Goal: Task Accomplishment & Management: Manage account settings

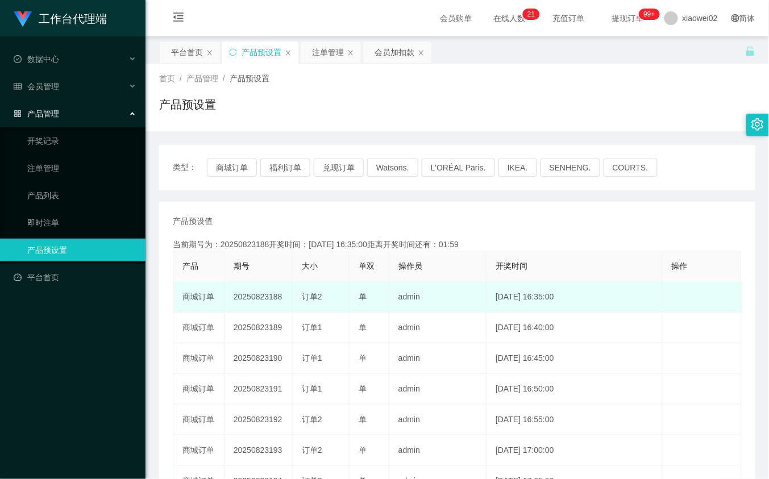
click at [268, 294] on td "20250823188" at bounding box center [259, 297] width 68 height 31
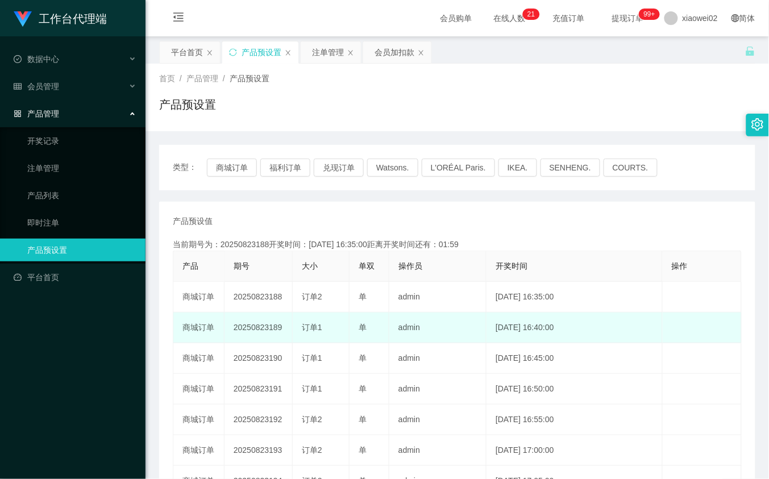
copy td "20250823188"
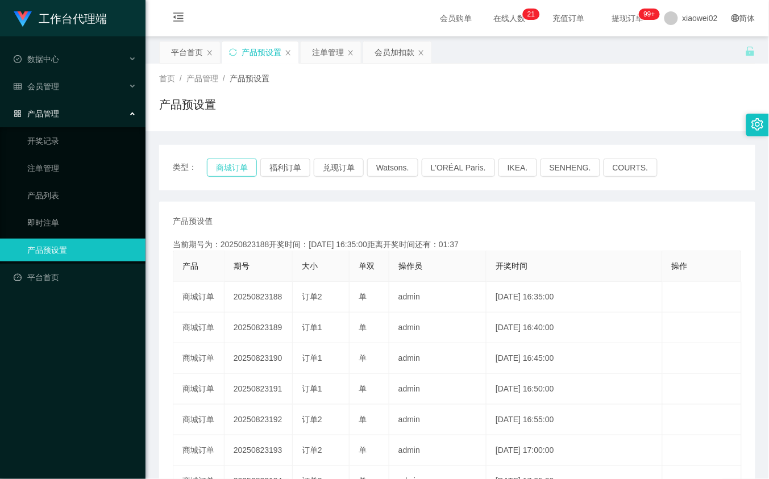
click at [222, 164] on button "商城订单" at bounding box center [232, 168] width 50 height 18
click at [685, 226] on div "产品预设值 添加期号" at bounding box center [457, 221] width 569 height 12
click at [538, 234] on div "产品预设值 添加期号 当前期号为：20250823188开奖时间：2025-08-23 16:35:00距离开奖时间还有：01:10 产品 期号 大小 单双 …" at bounding box center [457, 420] width 569 height 410
click at [247, 171] on button "商城订单" at bounding box center [232, 168] width 50 height 18
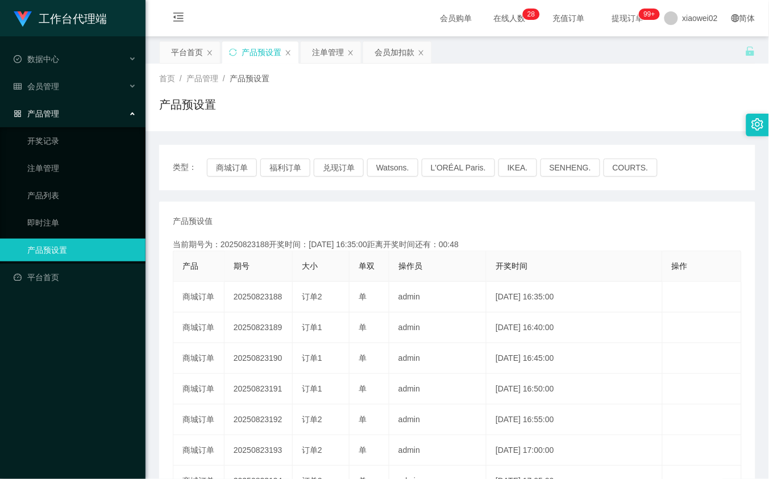
click at [394, 195] on div "类型： 商城订单 福利订单 兑现订单 Watsons. L'ORÉAL Paris. IKEA. SENHENG. COURTS. 产品预设值 添加期号 当前…" at bounding box center [457, 392] width 596 height 494
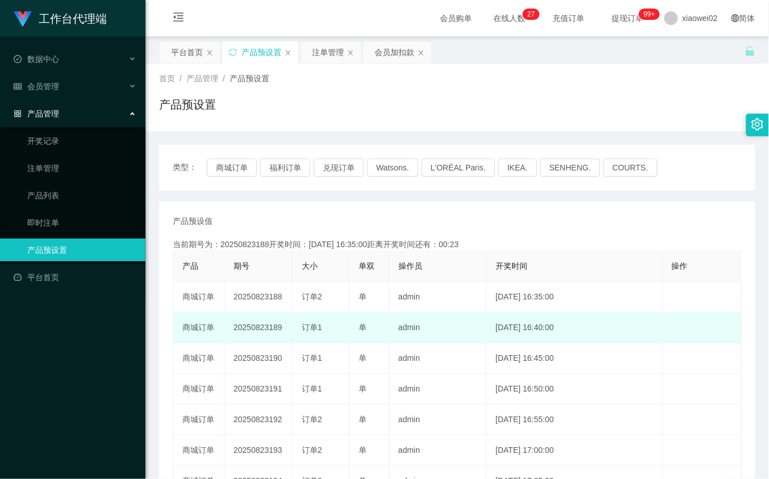
click at [259, 328] on td "20250823189" at bounding box center [259, 328] width 68 height 31
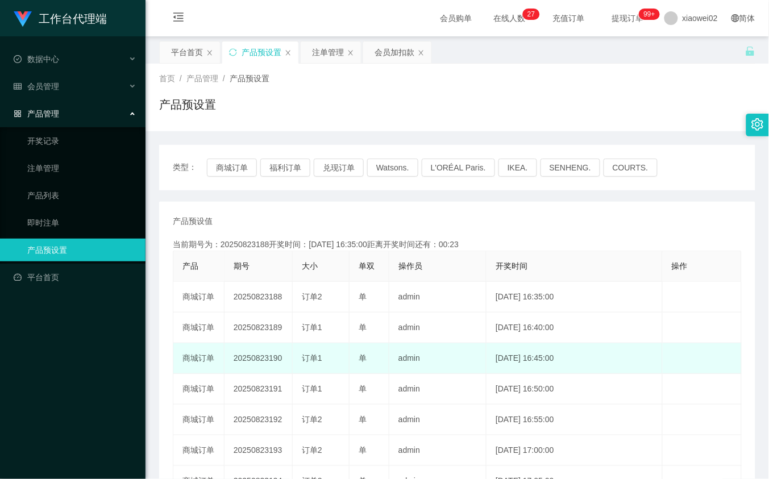
copy td "20250823189"
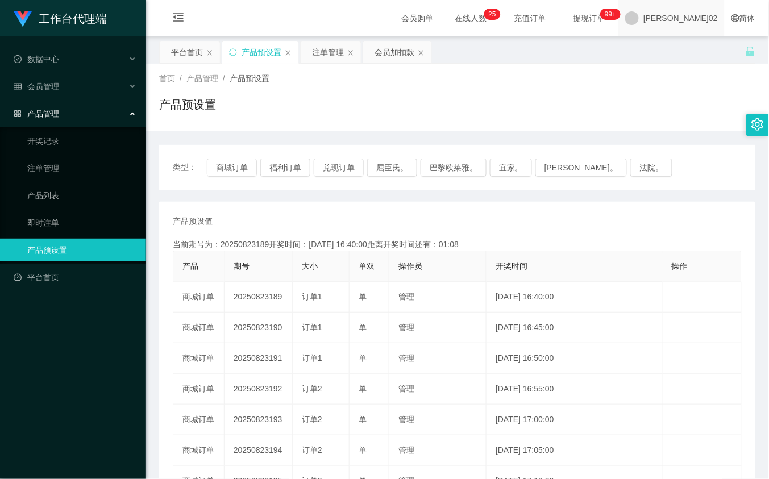
drag, startPoint x: 590, startPoint y: 240, endPoint x: 678, endPoint y: 5, distance: 251.6
click at [592, 230] on div "产品预设值 添加期号 当前期号为：20250823189开奖时间：2025-08-23 16:40:00距离开奖时间还有：01:08 产品 期号 大小 单双 …" at bounding box center [457, 420] width 569 height 410
click at [354, 217] on div "产品预设值 添加期号" at bounding box center [457, 221] width 569 height 12
click at [387, 52] on div "会员加扣款" at bounding box center [395, 52] width 40 height 22
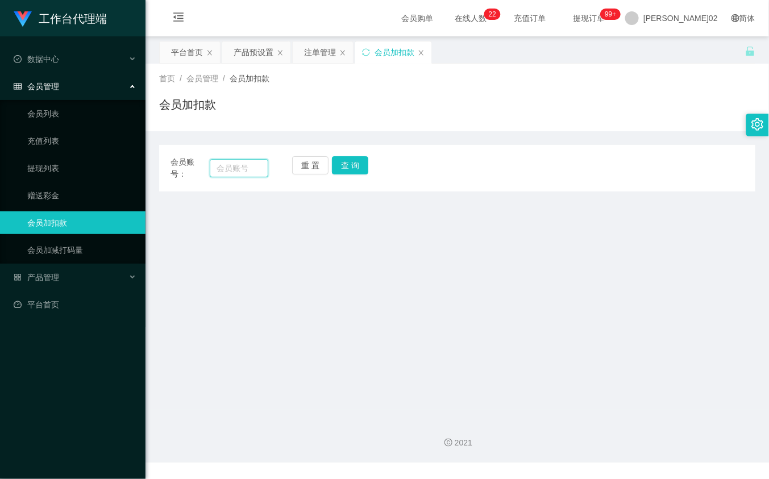
click at [256, 169] on input "text" at bounding box center [239, 168] width 58 height 18
paste input "Dahangat29"
type input "Dahangat29"
click at [344, 157] on button "查 询" at bounding box center [350, 165] width 36 height 18
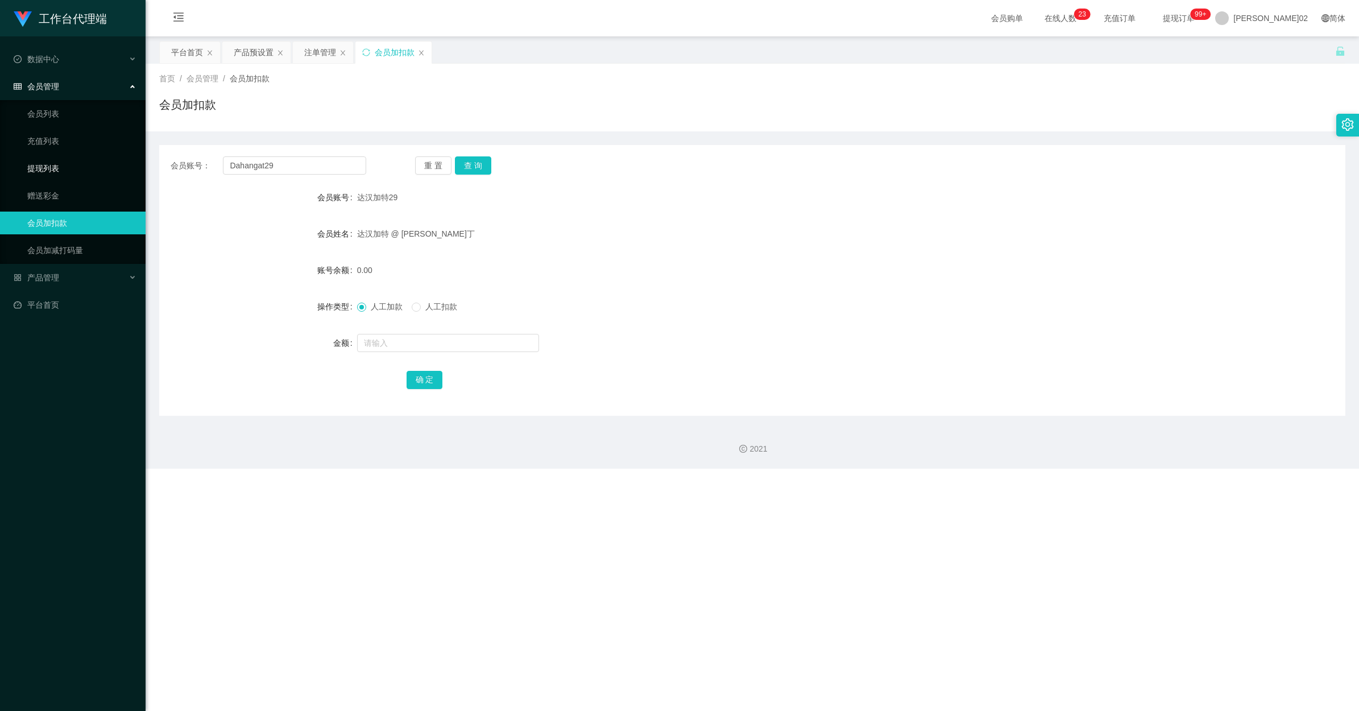
click at [61, 168] on link "提现列表" at bounding box center [81, 168] width 109 height 23
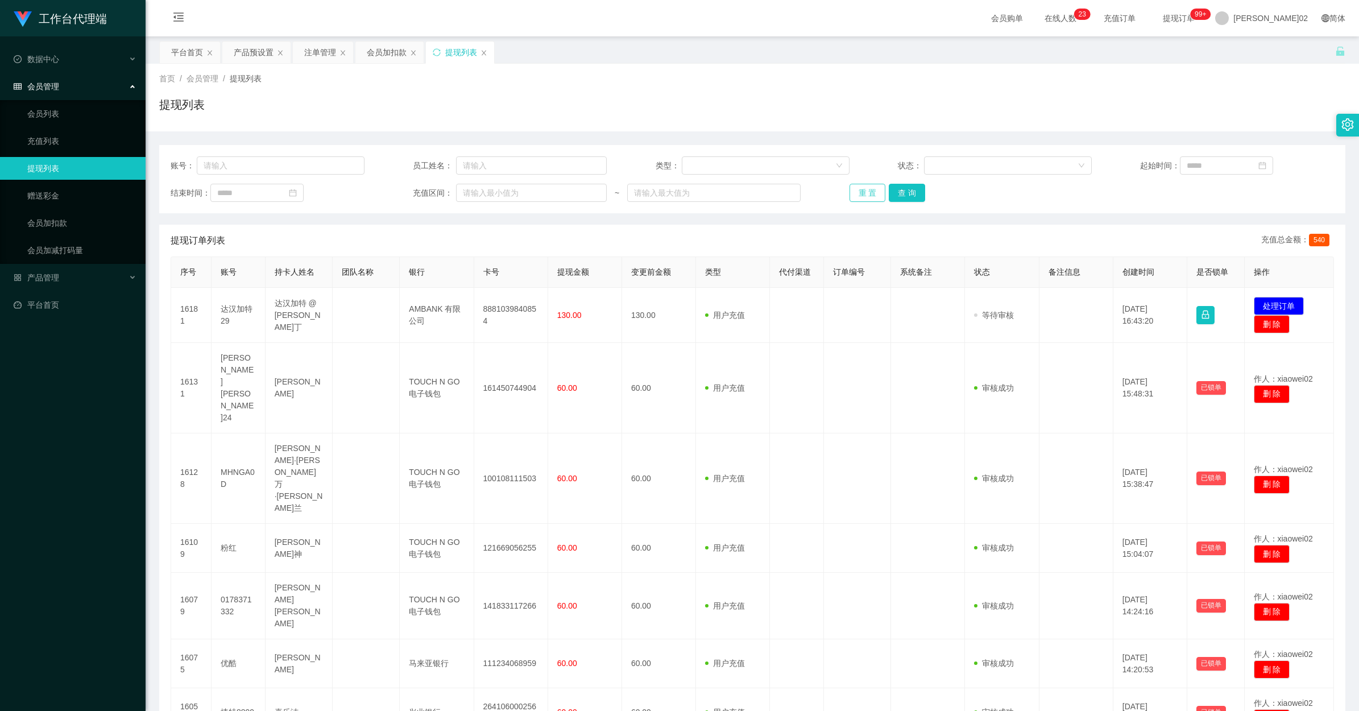
click at [769, 192] on button "重 置" at bounding box center [867, 193] width 36 height 18
click at [323, 50] on div "注单管理" at bounding box center [320, 52] width 32 height 22
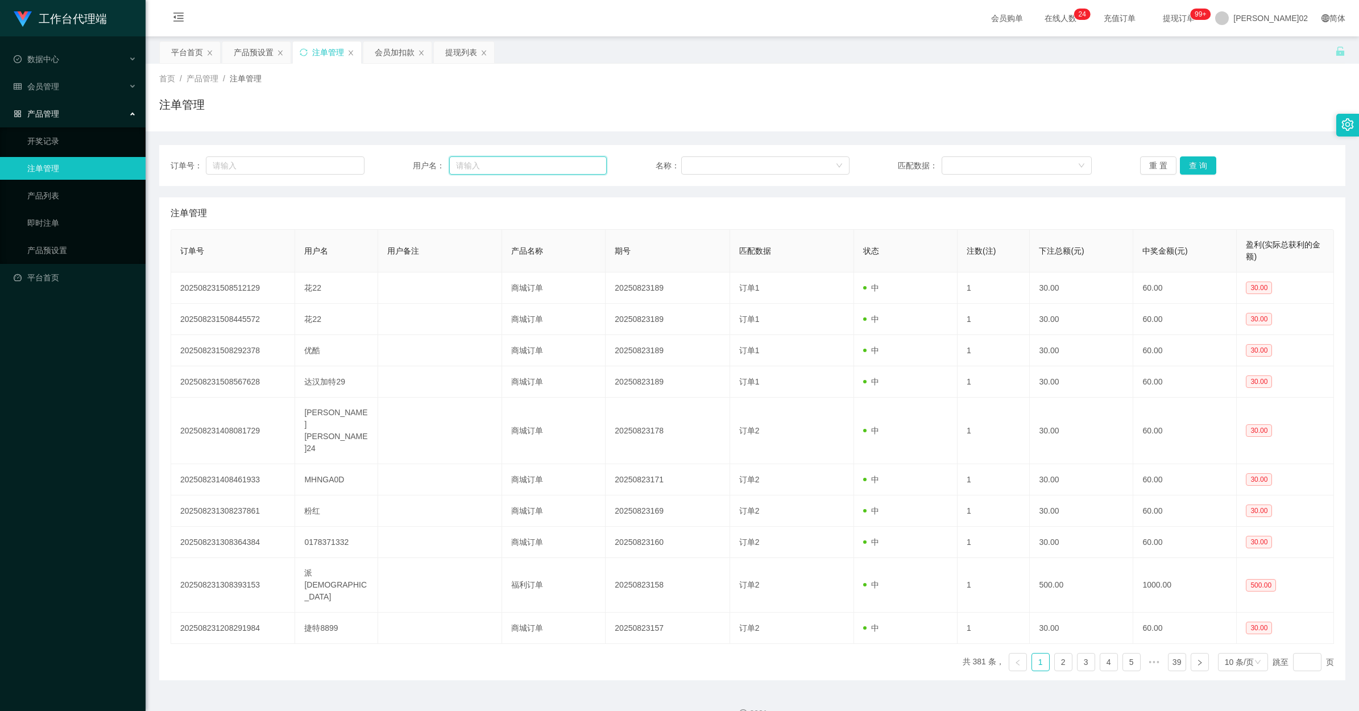
click at [478, 168] on input "text" at bounding box center [527, 165] width 157 height 18
paste input "Dahangat29"
type input "Dahangat29"
click at [769, 163] on button "查 询" at bounding box center [1198, 165] width 36 height 18
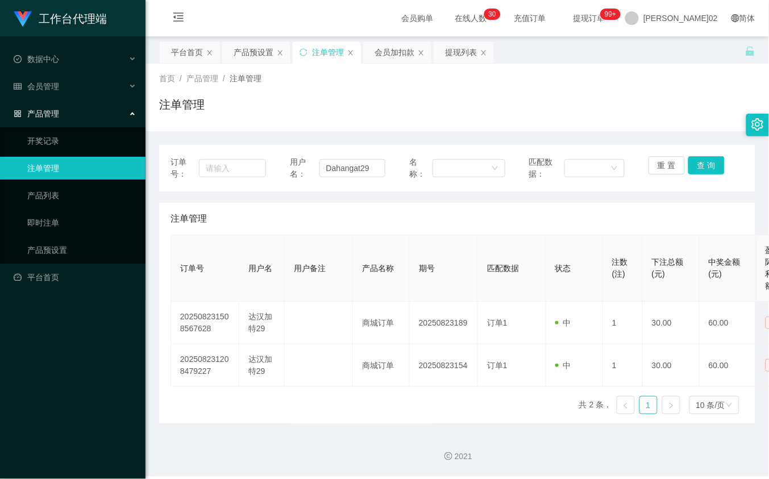
drag, startPoint x: 419, startPoint y: 110, endPoint x: 418, endPoint y: 99, distance: 10.3
click at [419, 110] on div "注单管理" at bounding box center [457, 109] width 596 height 26
click at [399, 49] on div "会员加扣款" at bounding box center [395, 52] width 40 height 22
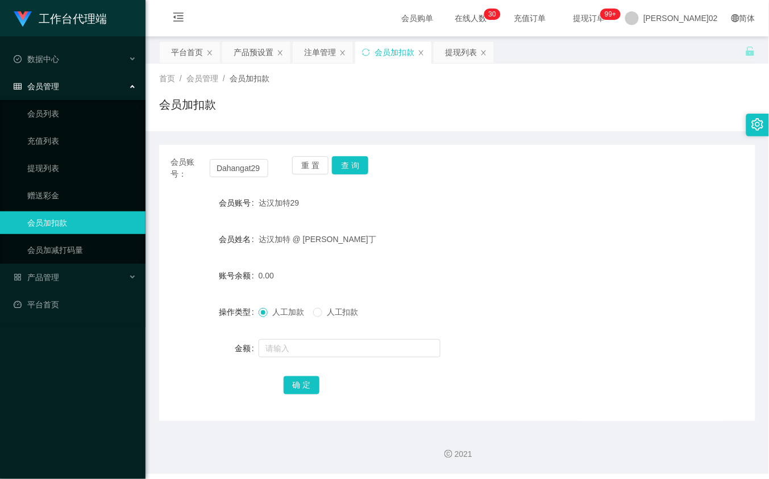
click at [267, 169] on div "会员账号： Dahangat29 重 置 查 询" at bounding box center [457, 168] width 596 height 24
click at [259, 167] on input "Dahangat29" at bounding box center [239, 168] width 58 height 18
paste input "text"
click at [347, 163] on button "查 询" at bounding box center [350, 165] width 36 height 18
drag, startPoint x: 427, startPoint y: 247, endPoint x: 405, endPoint y: 243, distance: 23.2
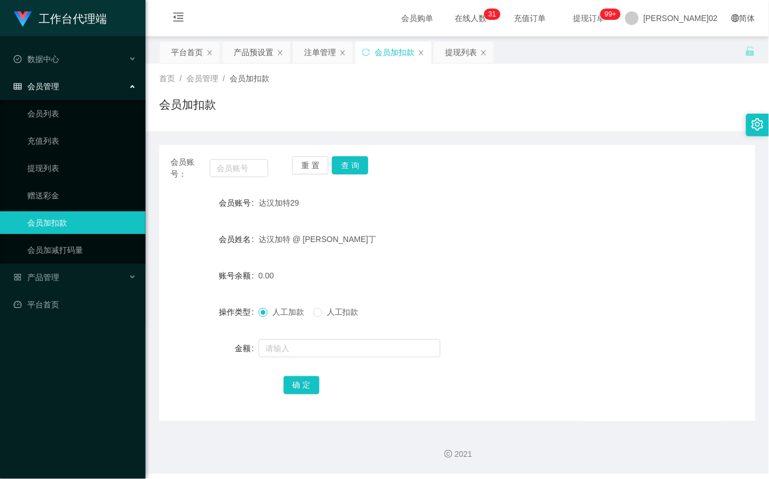
click at [416, 244] on div "达汉加特 @ 海伦娜·宾蒂·塞穆丁" at bounding box center [433, 239] width 348 height 23
drag, startPoint x: 214, startPoint y: 157, endPoint x: 226, endPoint y: 165, distance: 14.8
click at [215, 160] on div "会员账号：" at bounding box center [220, 168] width 98 height 24
click at [226, 165] on input "text" at bounding box center [239, 168] width 58 height 18
paste input "flower22"
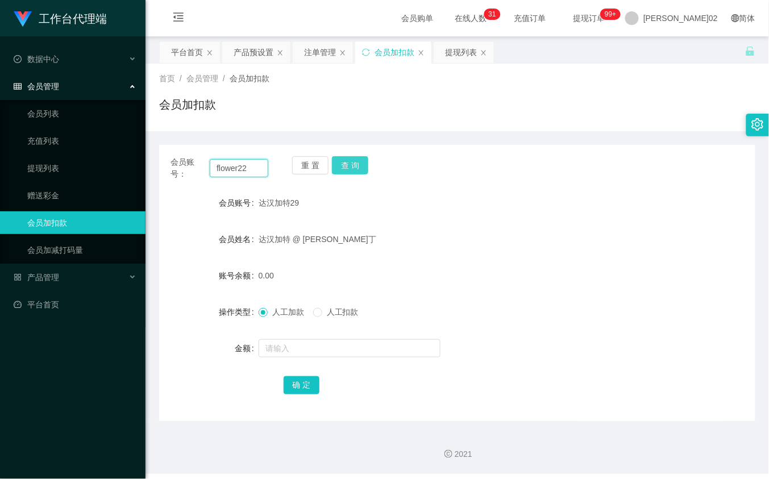
type input "flower22"
click at [351, 157] on button "查 询" at bounding box center [350, 165] width 36 height 18
drag, startPoint x: 458, startPoint y: 53, endPoint x: 438, endPoint y: 120, distance: 70.1
click at [458, 54] on div "提现列表" at bounding box center [461, 52] width 32 height 22
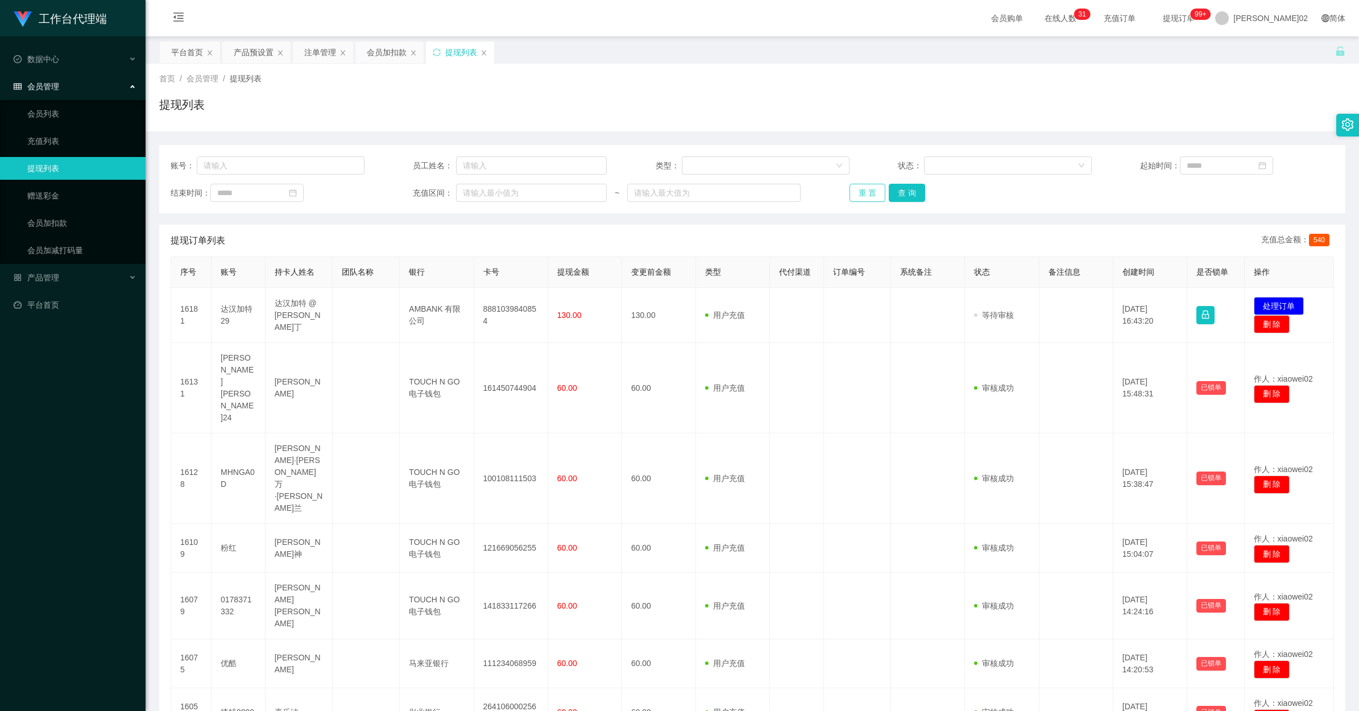
click at [769, 194] on button "重 置" at bounding box center [867, 193] width 36 height 18
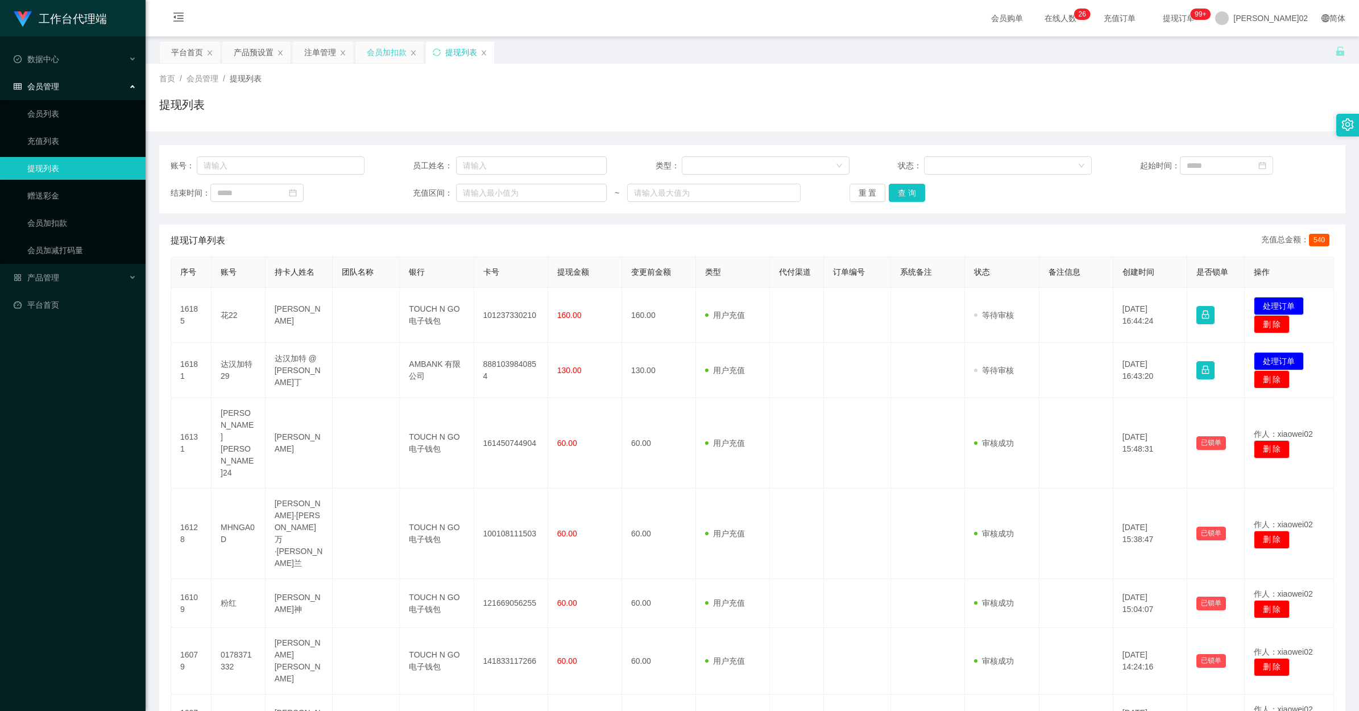
click at [379, 47] on div "会员加扣款" at bounding box center [387, 52] width 40 height 22
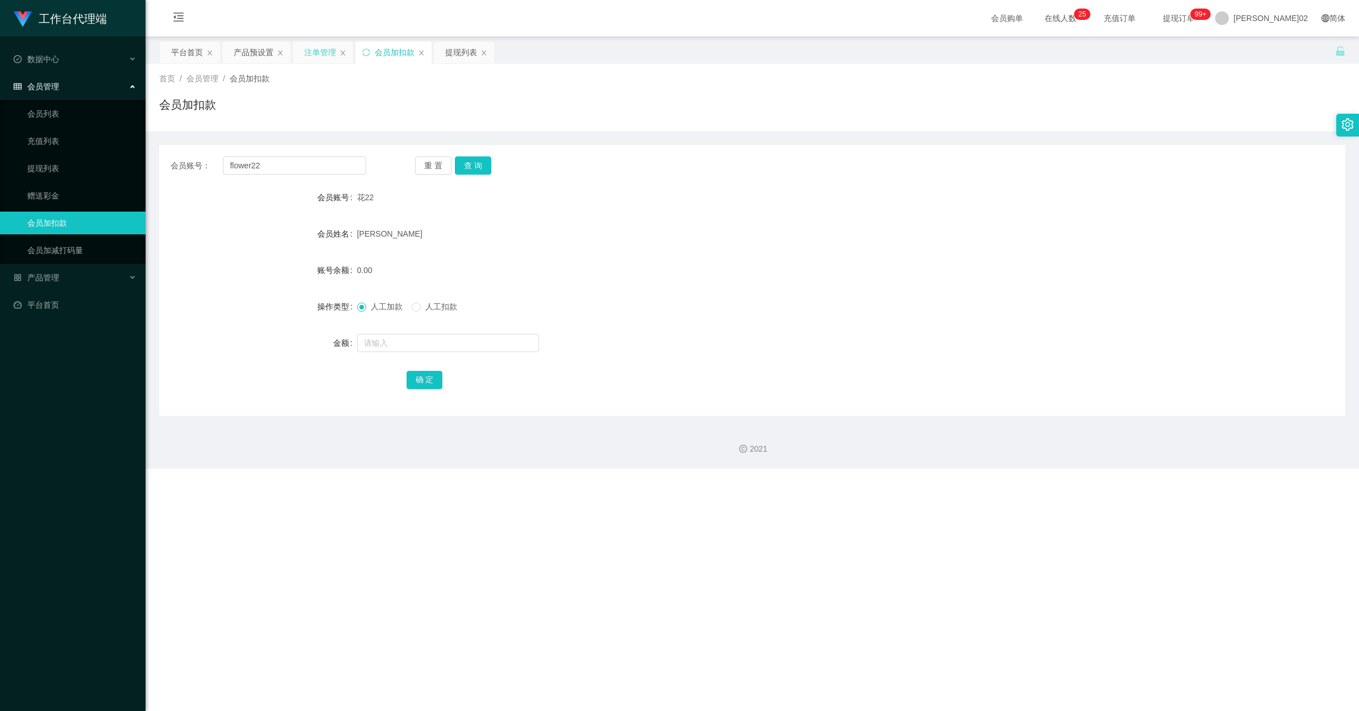
click at [319, 52] on div "注单管理" at bounding box center [320, 52] width 32 height 22
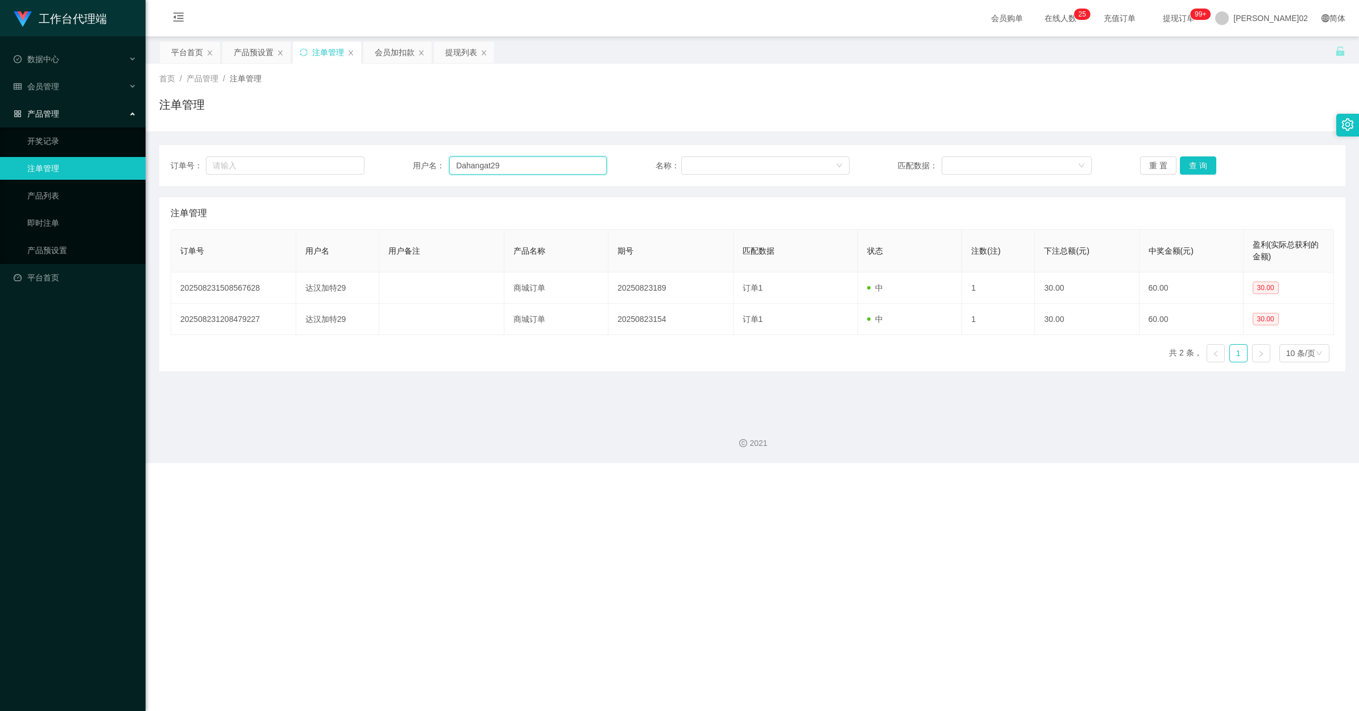
click at [518, 171] on input "Dahangat29" at bounding box center [527, 165] width 157 height 18
paste input "Youtube"
type input "Youtube"
click at [769, 168] on button "查 询" at bounding box center [1198, 165] width 36 height 18
drag, startPoint x: 1197, startPoint y: 169, endPoint x: 1041, endPoint y: 160, distance: 155.5
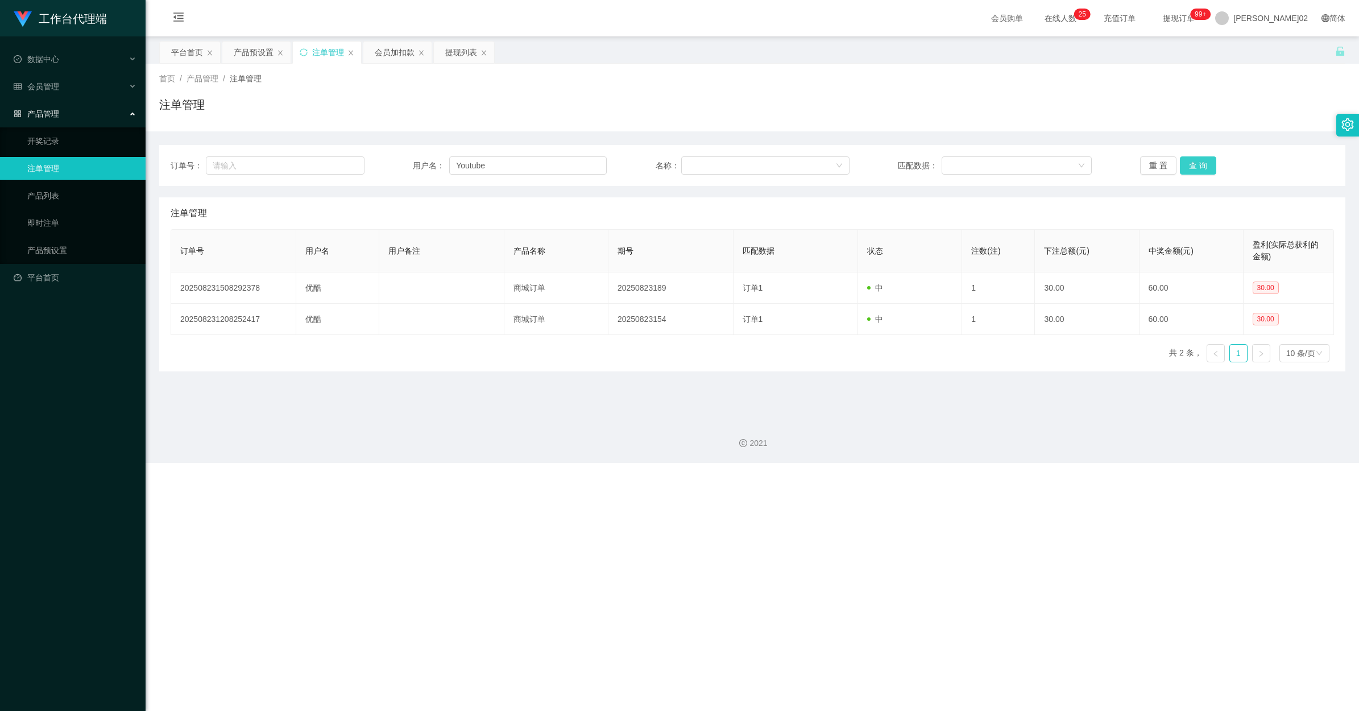
click at [769, 169] on button "查 询" at bounding box center [1198, 165] width 36 height 18
click at [388, 55] on div "会员加扣款" at bounding box center [395, 52] width 40 height 22
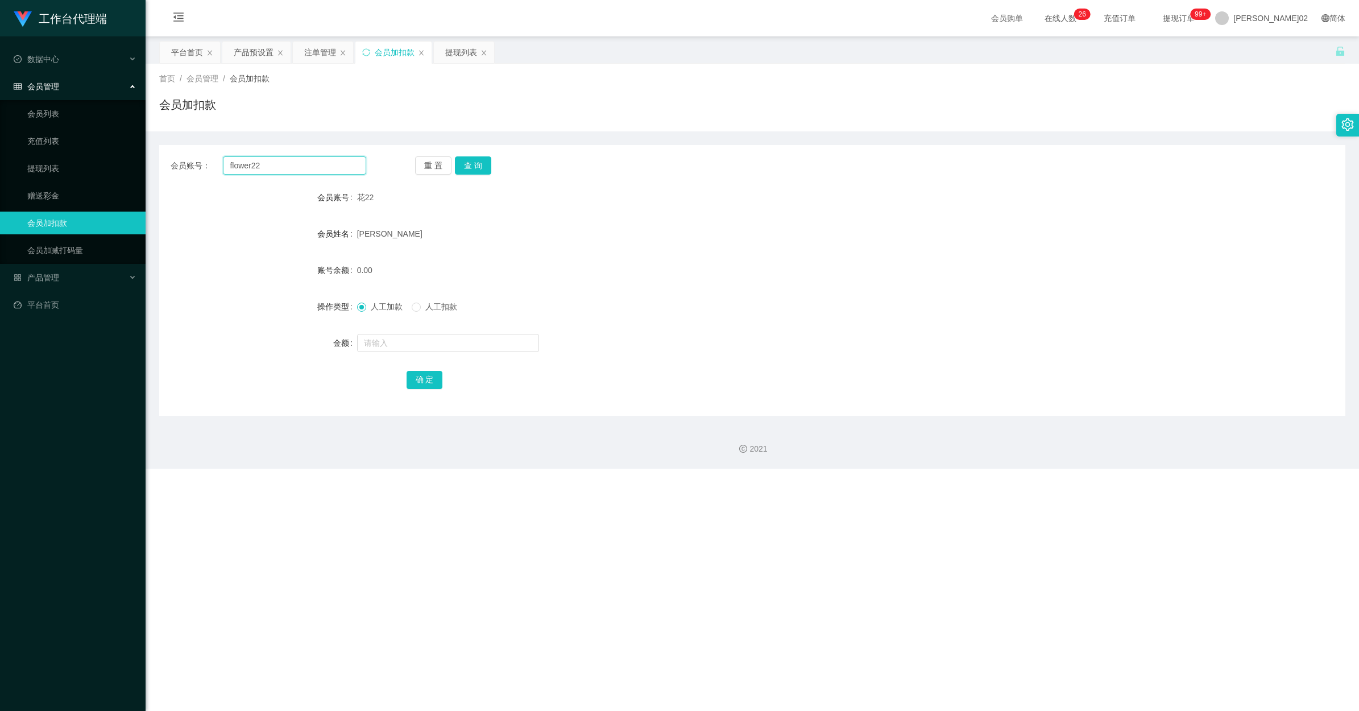
drag, startPoint x: 307, startPoint y: 167, endPoint x: 446, endPoint y: 74, distance: 167.0
click at [311, 160] on input "flower22" at bounding box center [294, 165] width 143 height 18
click at [471, 43] on div "提现列表" at bounding box center [461, 52] width 32 height 22
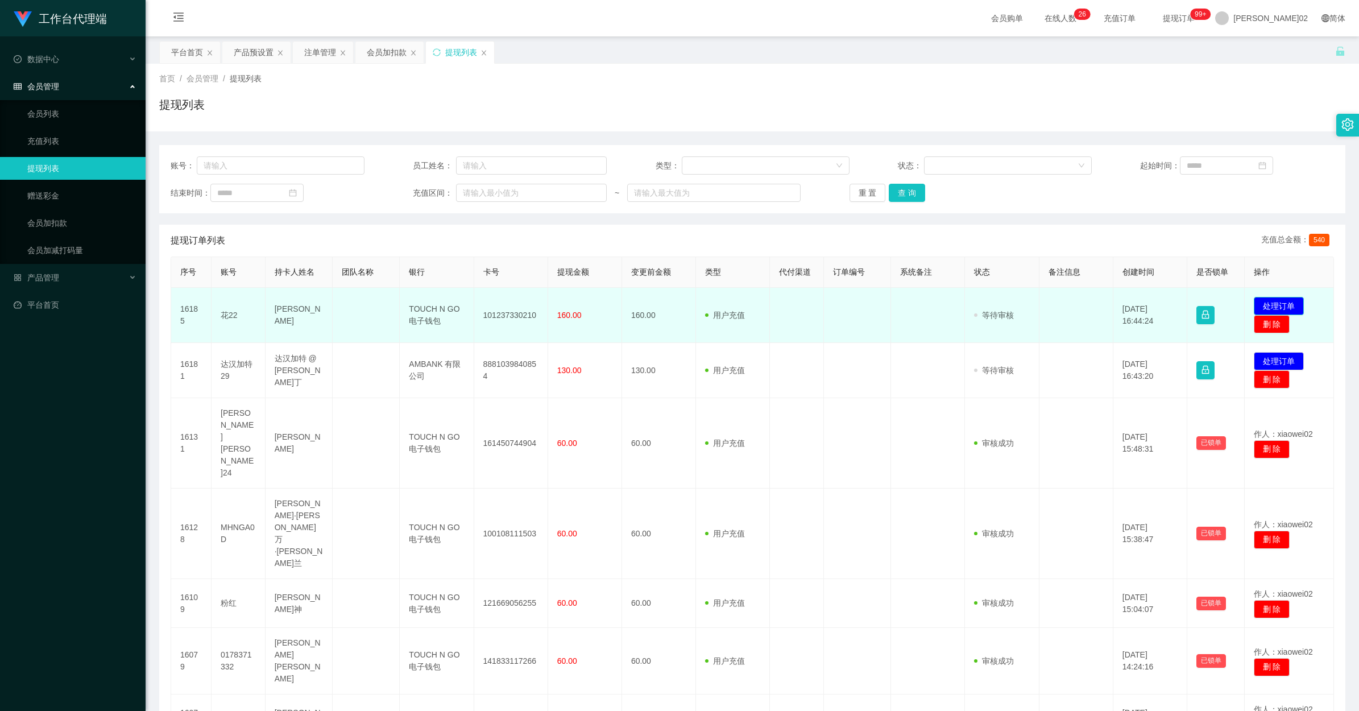
click at [769, 302] on button "处理订单" at bounding box center [1278, 306] width 50 height 18
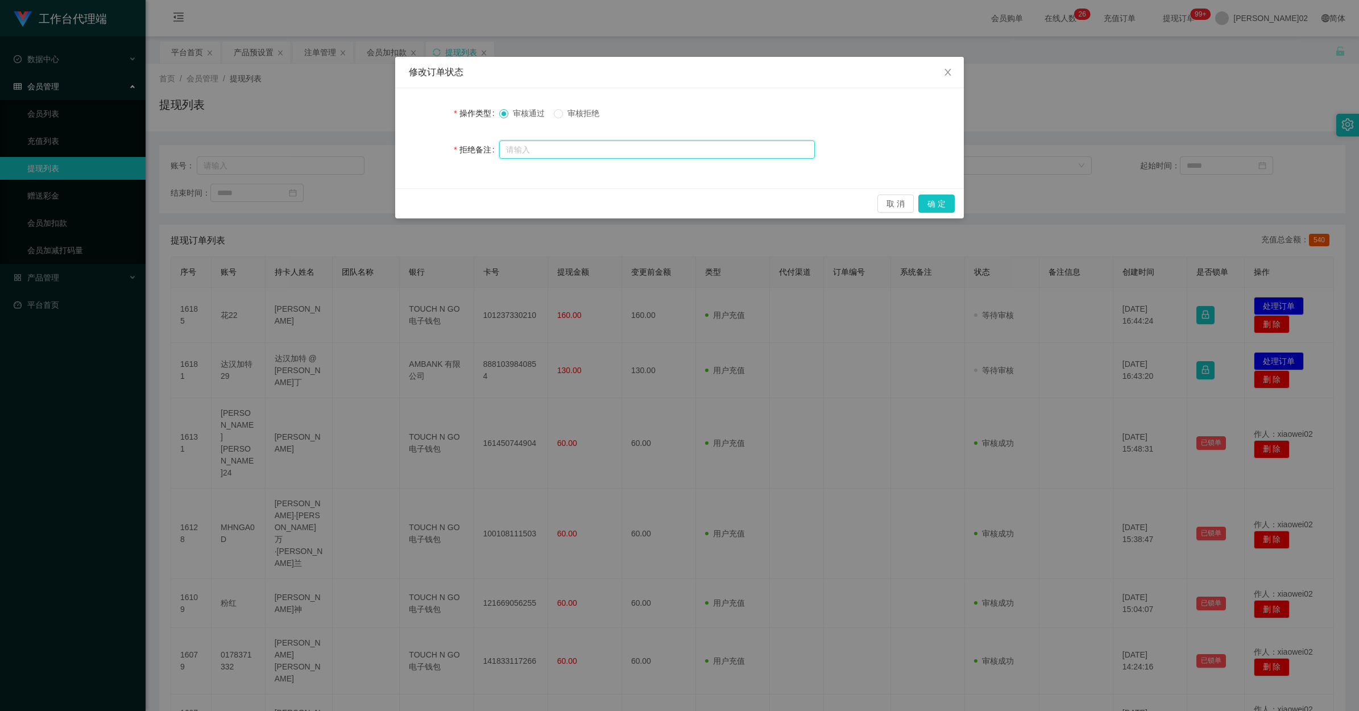
click at [537, 150] on input "text" at bounding box center [657, 149] width 316 height 18
type input "你未按照要求购单，提现等操作，提现不予通过，请联系相关人员进行处理，谢谢配合！"
click at [563, 118] on label "审核拒绝" at bounding box center [579, 113] width 50 height 12
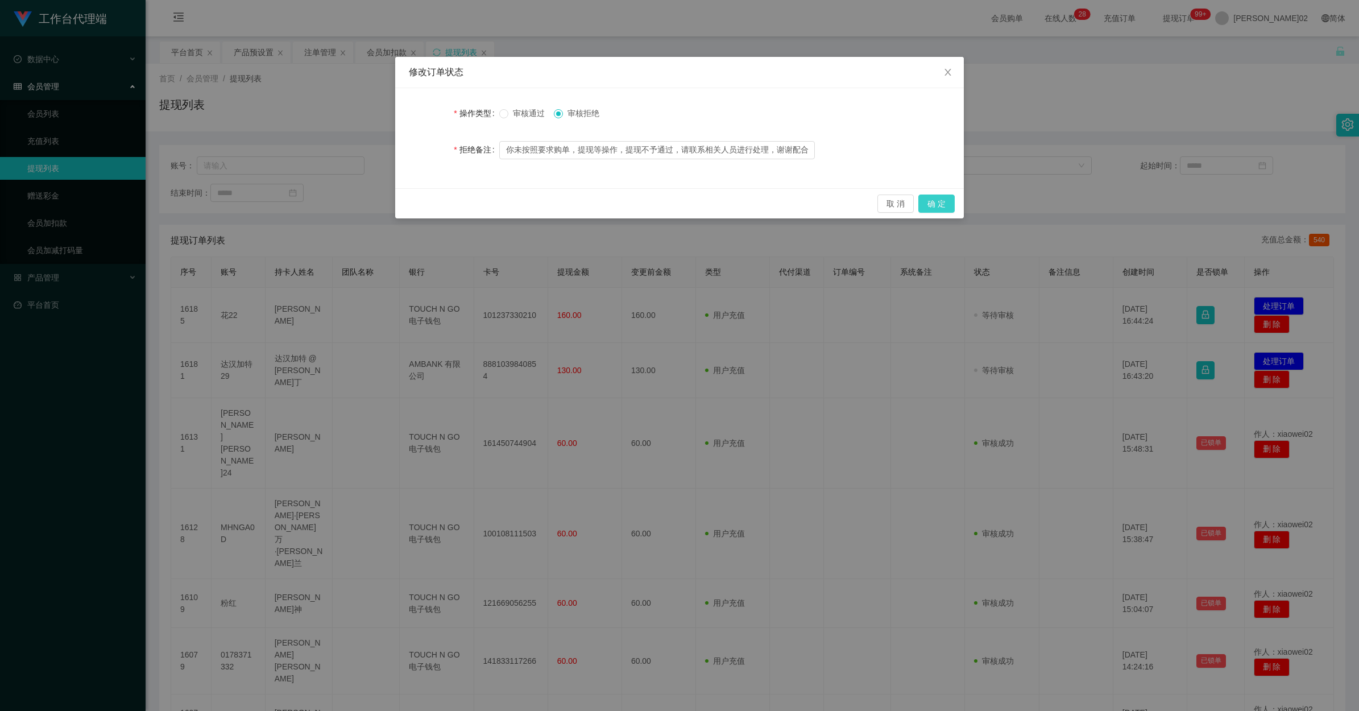
click at [769, 197] on button "确 定" at bounding box center [936, 203] width 36 height 18
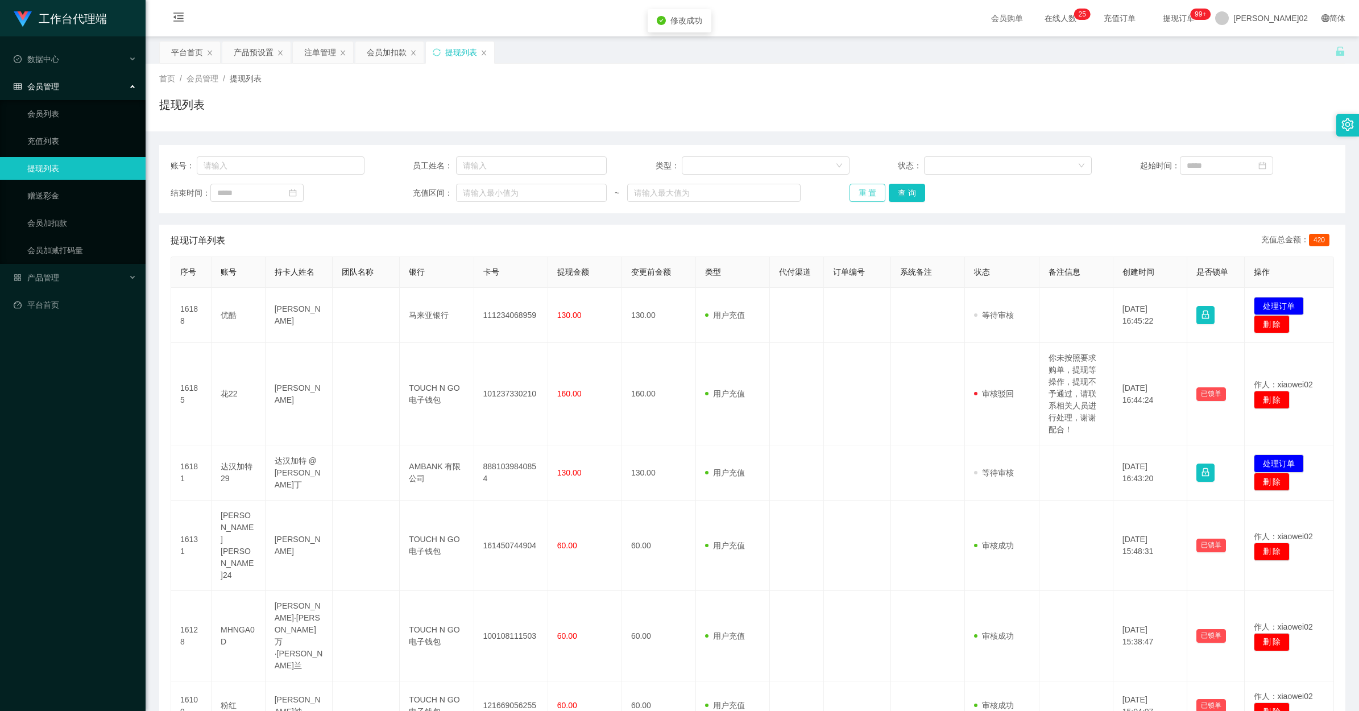
click at [769, 189] on button "重 置" at bounding box center [867, 193] width 36 height 18
click at [769, 197] on button "查 询" at bounding box center [907, 193] width 36 height 18
click at [769, 197] on div "重 置 查 询" at bounding box center [946, 193] width 194 height 18
drag, startPoint x: 904, startPoint y: 197, endPoint x: 871, endPoint y: 193, distance: 33.1
click at [769, 193] on button "重 置" at bounding box center [867, 193] width 36 height 18
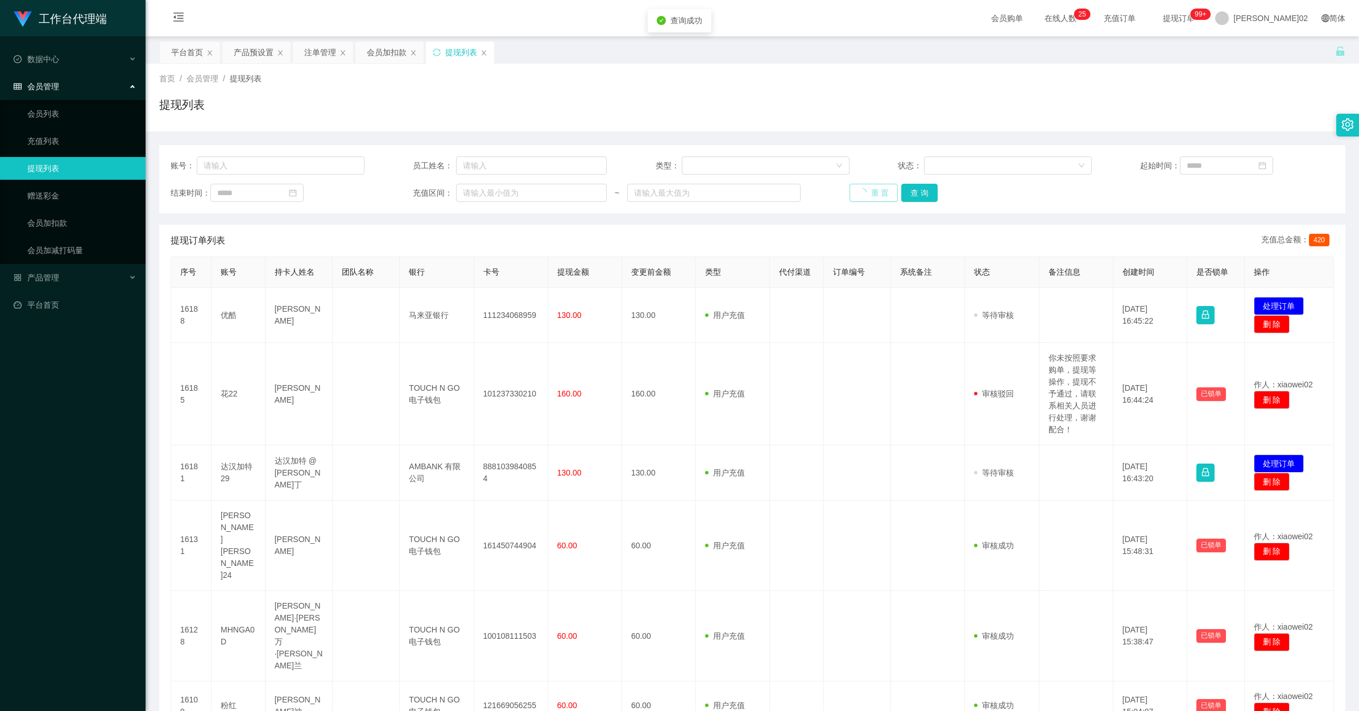
click at [769, 193] on div "重 置 查 询" at bounding box center [946, 193] width 194 height 18
click at [769, 193] on button "重 置" at bounding box center [873, 193] width 49 height 18
click at [769, 193] on div "重 置 查 询" at bounding box center [946, 193] width 194 height 18
click at [769, 191] on button "查 询" at bounding box center [907, 193] width 36 height 18
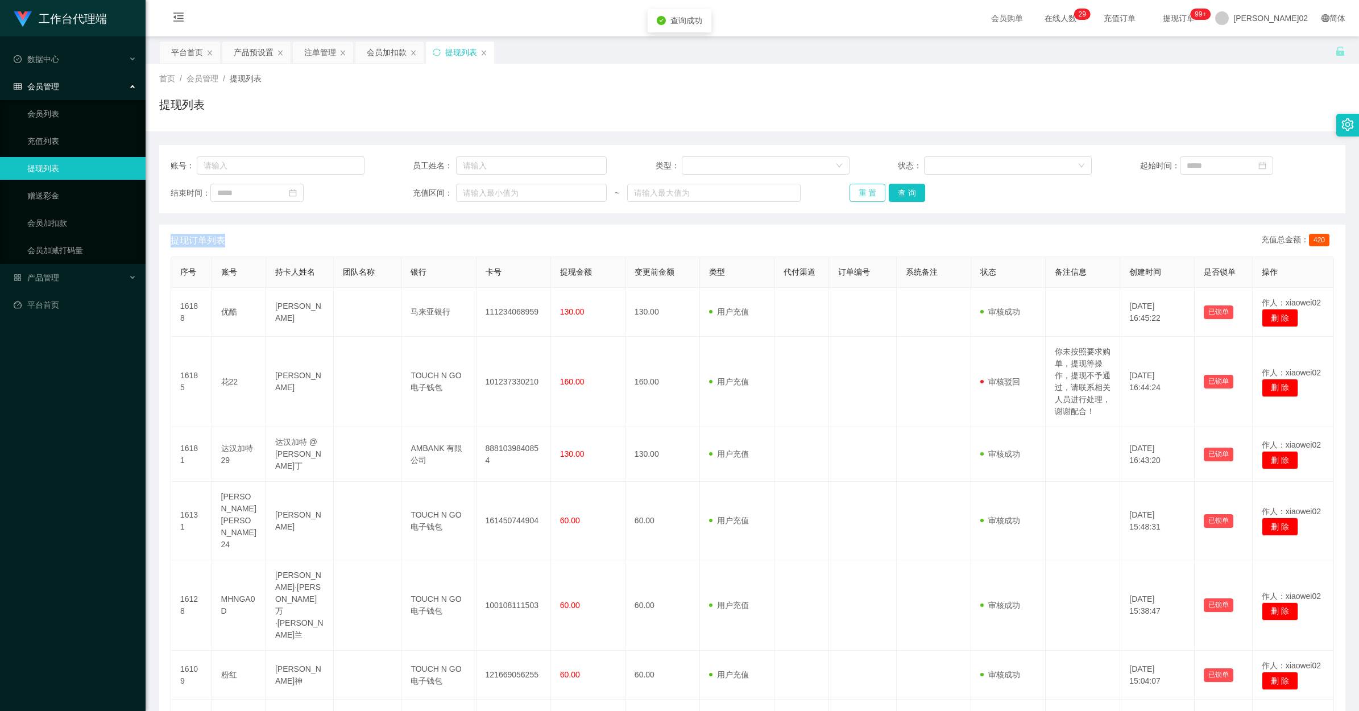
click at [769, 189] on button "重 置" at bounding box center [867, 193] width 36 height 18
click at [769, 188] on button "重 置" at bounding box center [867, 193] width 36 height 18
click at [260, 50] on div "产品预设置" at bounding box center [254, 52] width 40 height 22
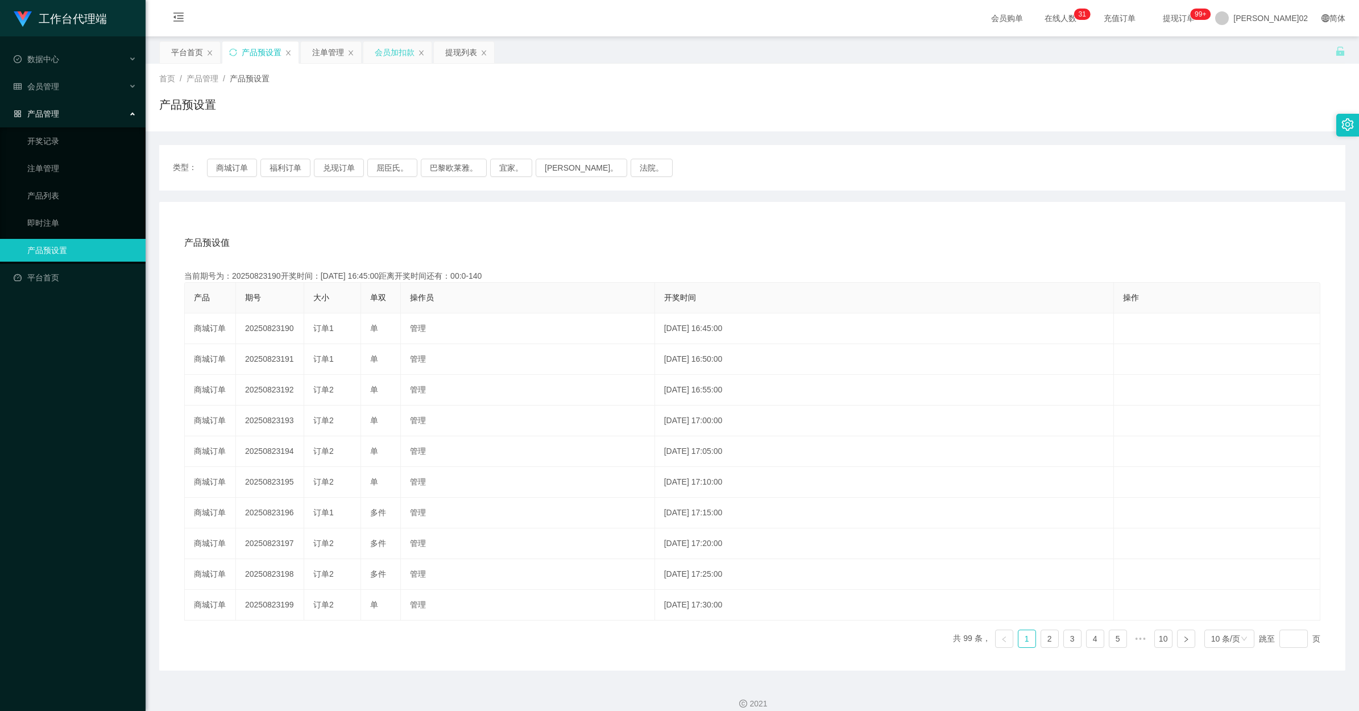
click at [390, 55] on div "会员加扣款" at bounding box center [395, 52] width 40 height 22
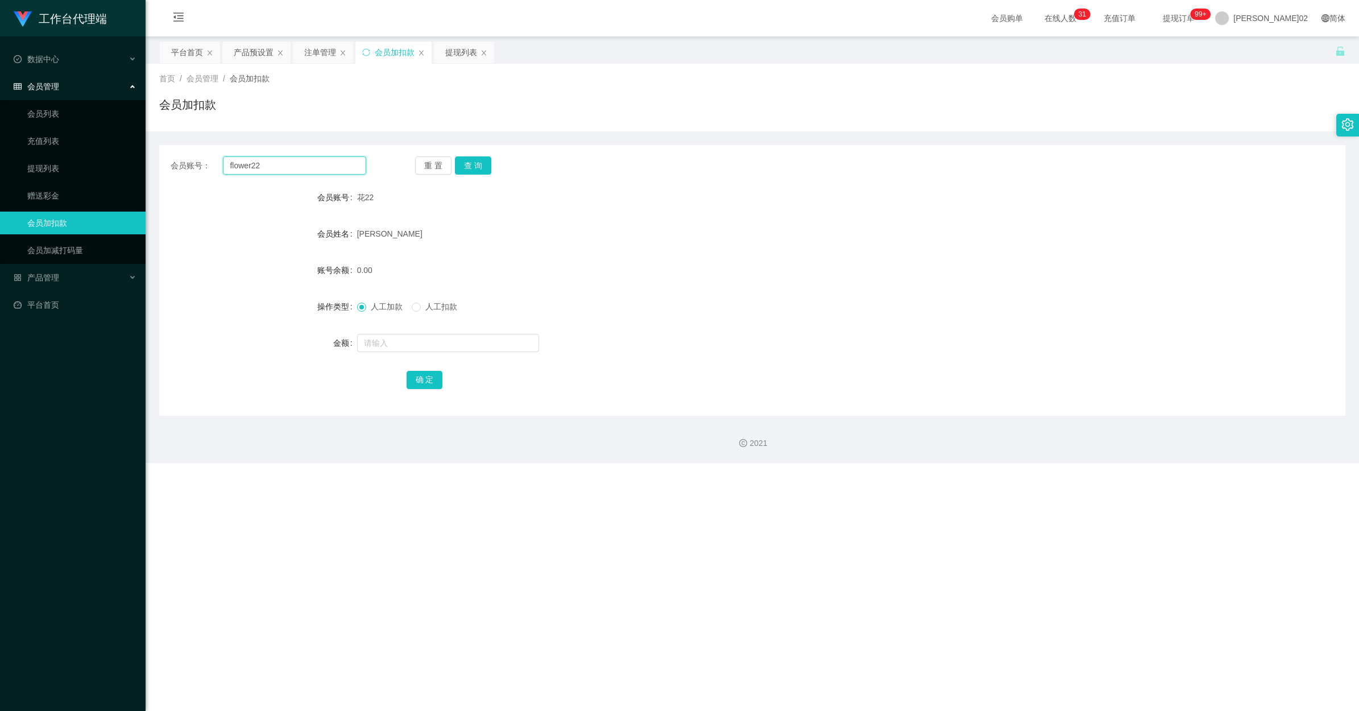
click at [307, 169] on input "flower22" at bounding box center [294, 165] width 143 height 18
paste input "Youtube"
click at [472, 168] on button "查 询" at bounding box center [473, 165] width 36 height 18
click at [675, 209] on form "会员账号 优酷 会员姓名 梁苏美 账号余额 0.00 操作类型 人工加款 人工扣款 金额 确 定" at bounding box center [752, 288] width 1186 height 205
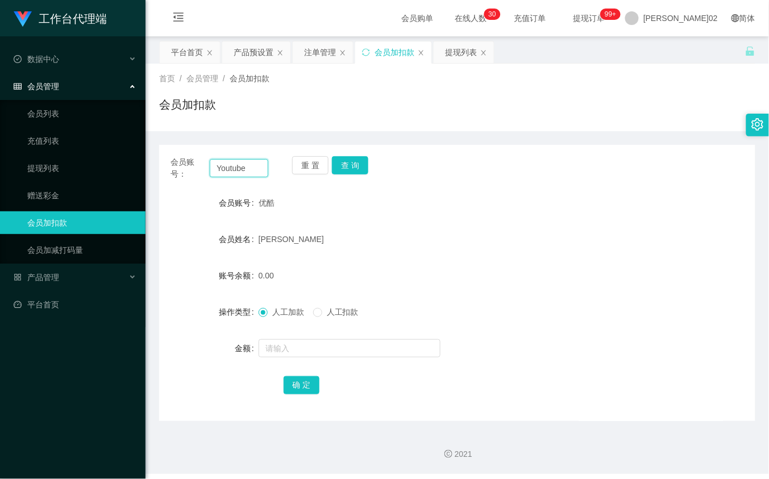
click at [256, 169] on input "Youtube" at bounding box center [239, 168] width 58 height 18
paste input "flower22"
paste input "text"
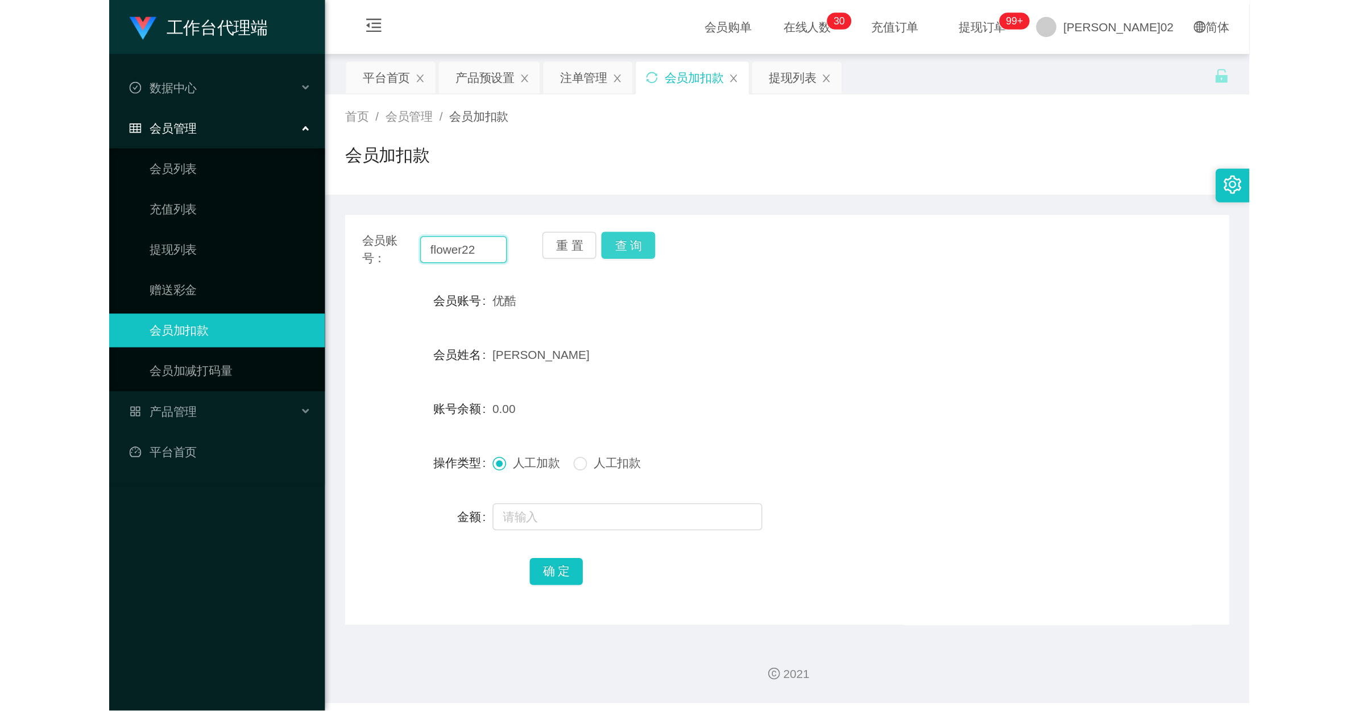
scroll to position [0, 0]
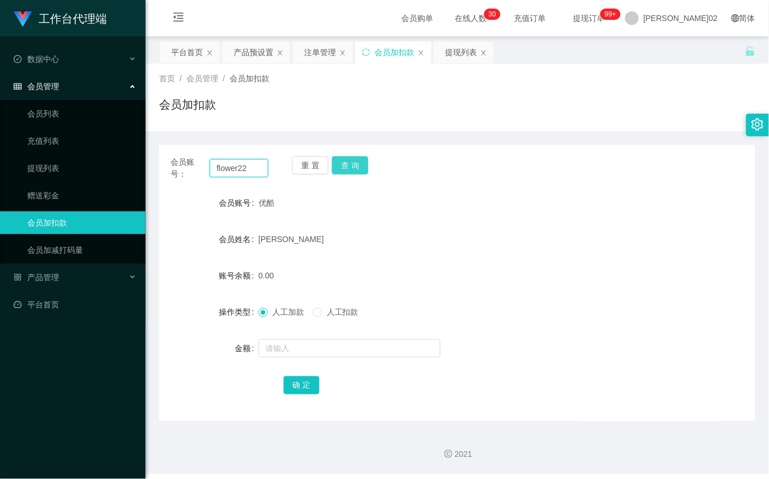
type input "flower22"
click at [337, 163] on button "查 询" at bounding box center [350, 165] width 36 height 18
drag, startPoint x: 504, startPoint y: 184, endPoint x: 509, endPoint y: 176, distance: 9.3
click at [509, 176] on div "会员账号： flower22 重 置 查 询 会员账号 花22 会员姓名 陈文鹤 账号余额 160.00 操作类型 人工加款 人工扣款 金额 确 定" at bounding box center [457, 283] width 596 height 276
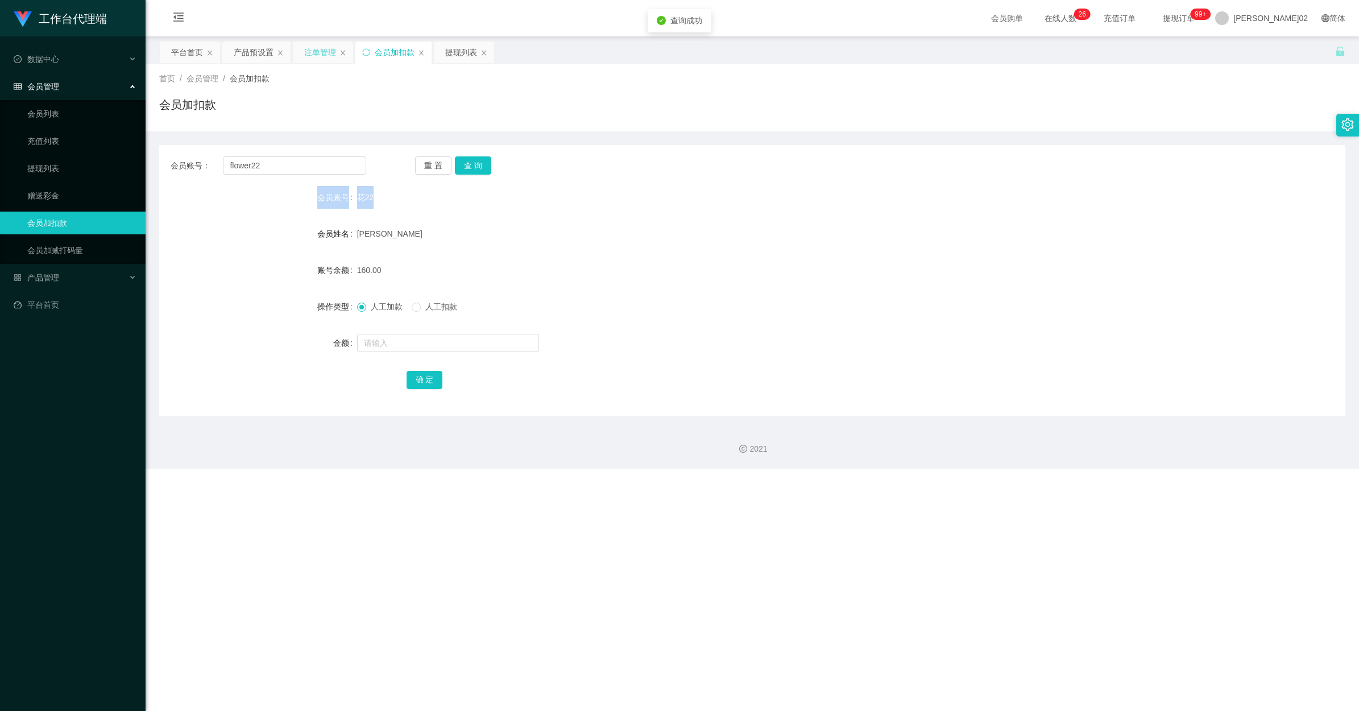
click at [310, 49] on div "注单管理" at bounding box center [320, 52] width 32 height 22
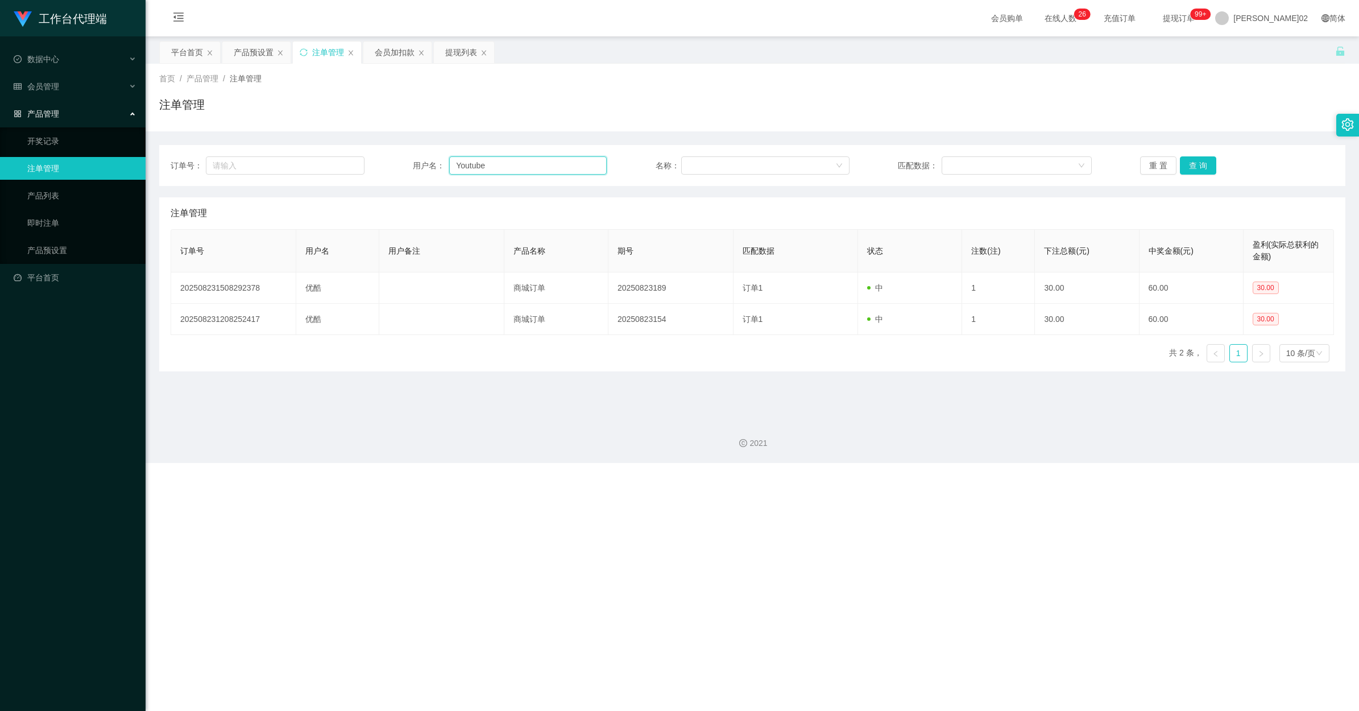
click at [513, 163] on input "Youtube" at bounding box center [527, 165] width 157 height 18
paste input "flower22"
type input "flower22"
click at [769, 166] on button "查 询" at bounding box center [1198, 165] width 36 height 18
click at [769, 168] on button "查 询" at bounding box center [1198, 165] width 36 height 18
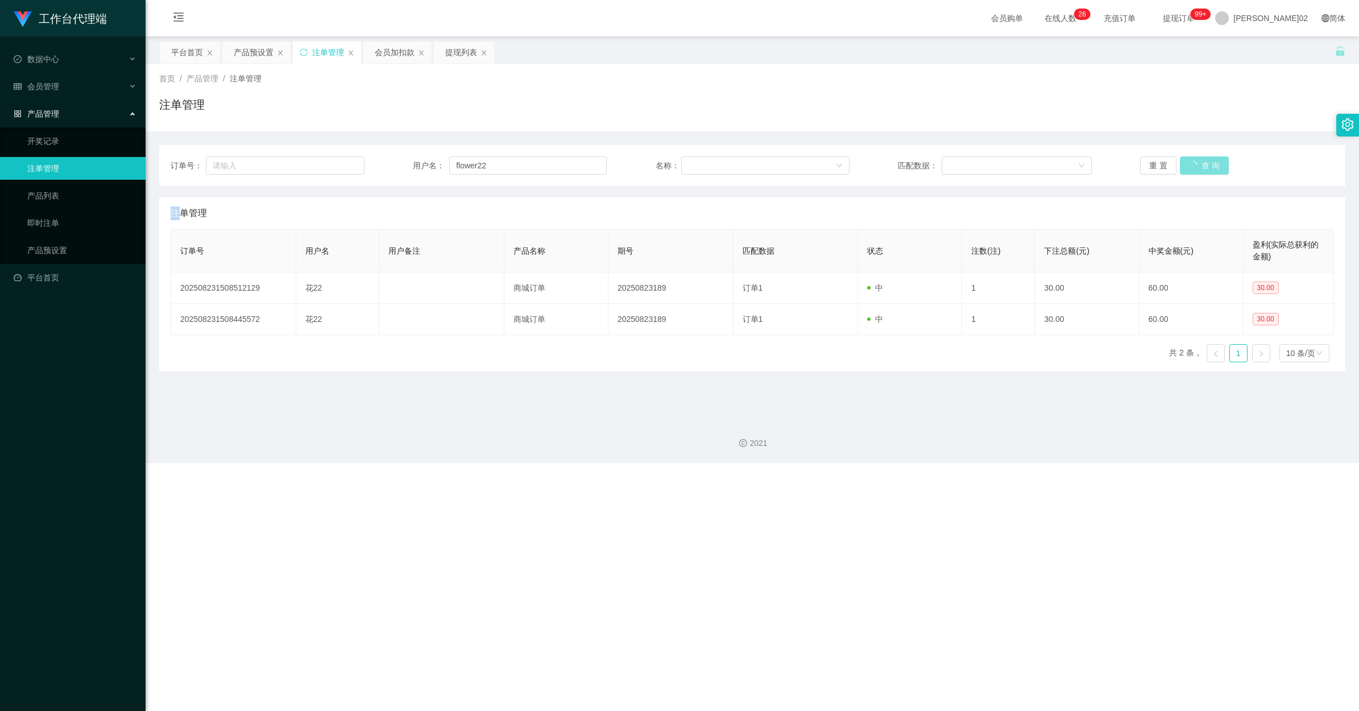
click at [769, 168] on div "重 置 查 询" at bounding box center [1237, 165] width 194 height 18
click at [769, 168] on button "查 询" at bounding box center [1204, 165] width 49 height 18
click at [769, 168] on div "重 置 查 询" at bounding box center [1237, 165] width 194 height 18
click at [769, 168] on button "查 询" at bounding box center [1198, 165] width 36 height 18
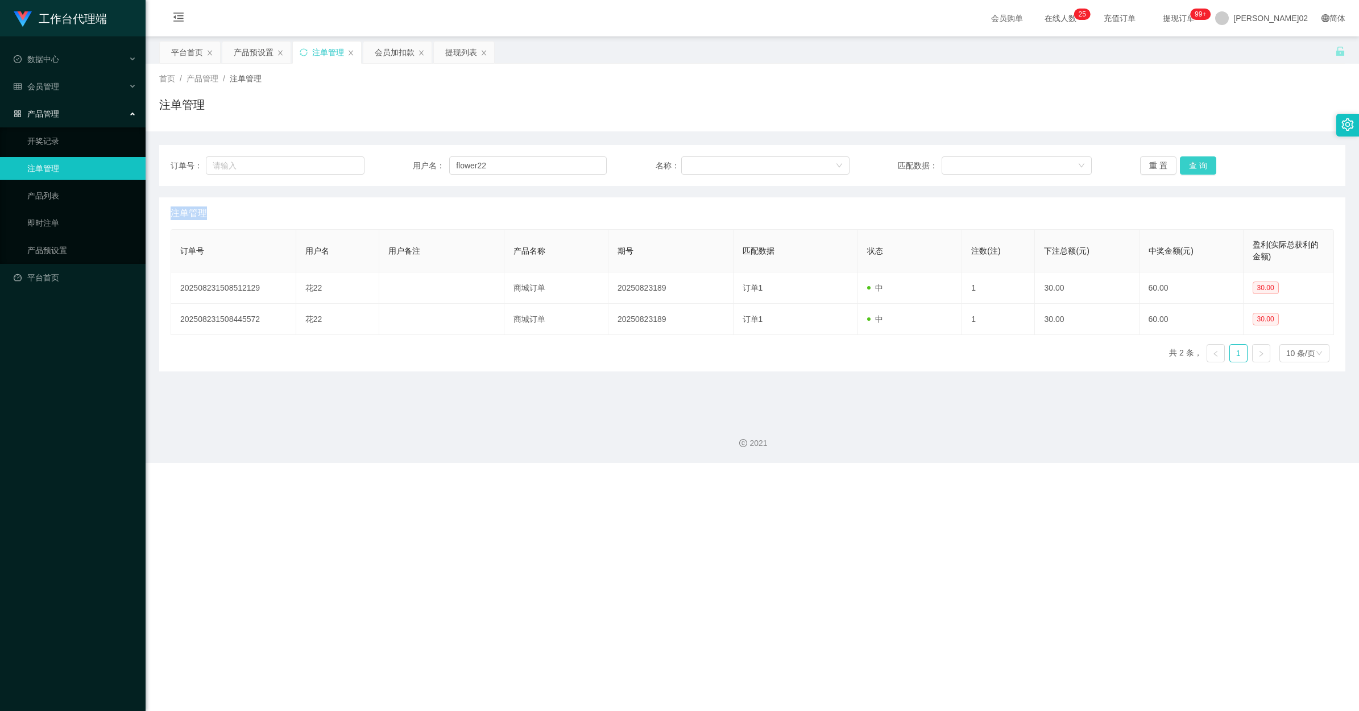
click at [769, 168] on div "重 置 查 询" at bounding box center [1237, 165] width 194 height 18
click at [448, 52] on div "提现列表" at bounding box center [461, 52] width 32 height 22
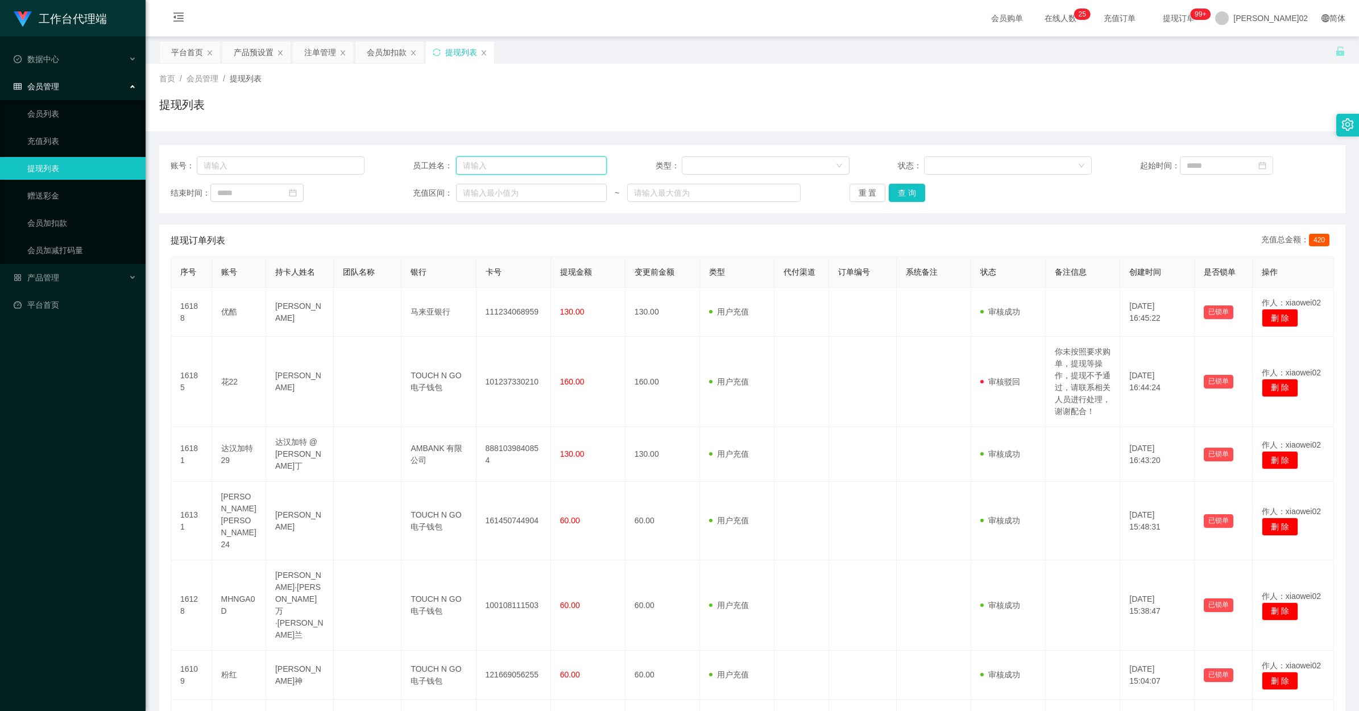
click at [529, 169] on input "text" at bounding box center [531, 165] width 151 height 18
paste input "flower22"
type input "flower22"
click at [769, 192] on button "查 询" at bounding box center [907, 193] width 36 height 18
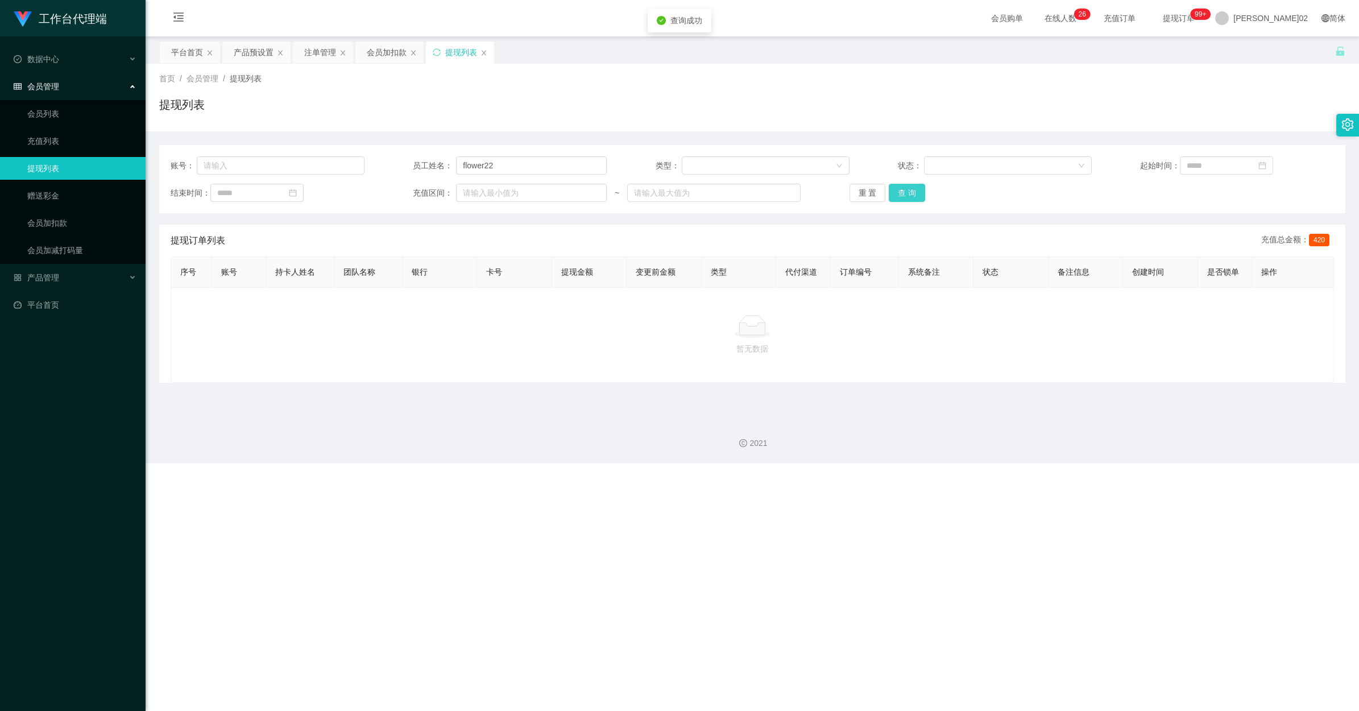
click at [769, 192] on button "查 询" at bounding box center [907, 193] width 36 height 18
click at [326, 53] on div "注单管理" at bounding box center [320, 52] width 32 height 22
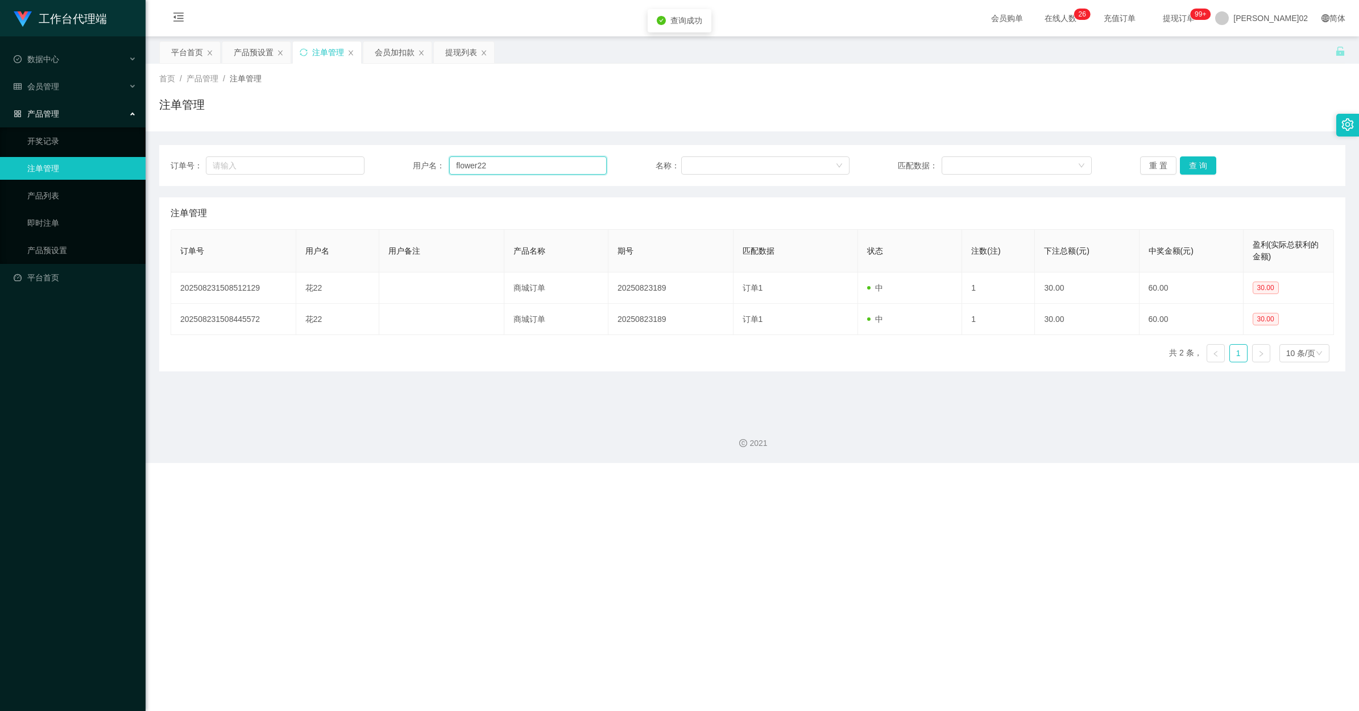
click at [509, 163] on input "flower22" at bounding box center [527, 165] width 157 height 18
click at [769, 166] on button "查 询" at bounding box center [1198, 165] width 36 height 18
click at [769, 163] on button "查 询" at bounding box center [1198, 165] width 36 height 18
click at [769, 163] on div "重 置 查 询" at bounding box center [1237, 165] width 194 height 18
drag, startPoint x: 1199, startPoint y: 163, endPoint x: 1118, endPoint y: 89, distance: 109.5
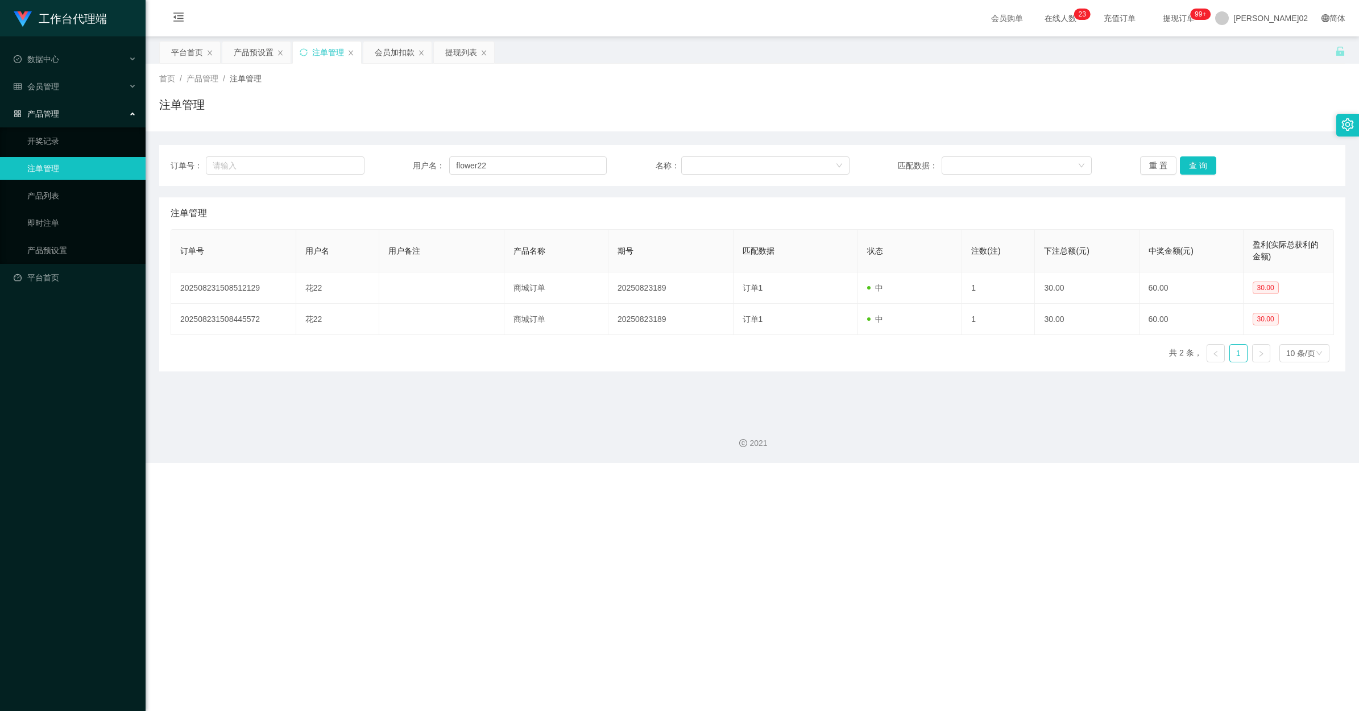
click at [769, 117] on div "注单管理" at bounding box center [752, 109] width 1186 height 26
click at [246, 55] on div "产品预设置" at bounding box center [254, 52] width 40 height 22
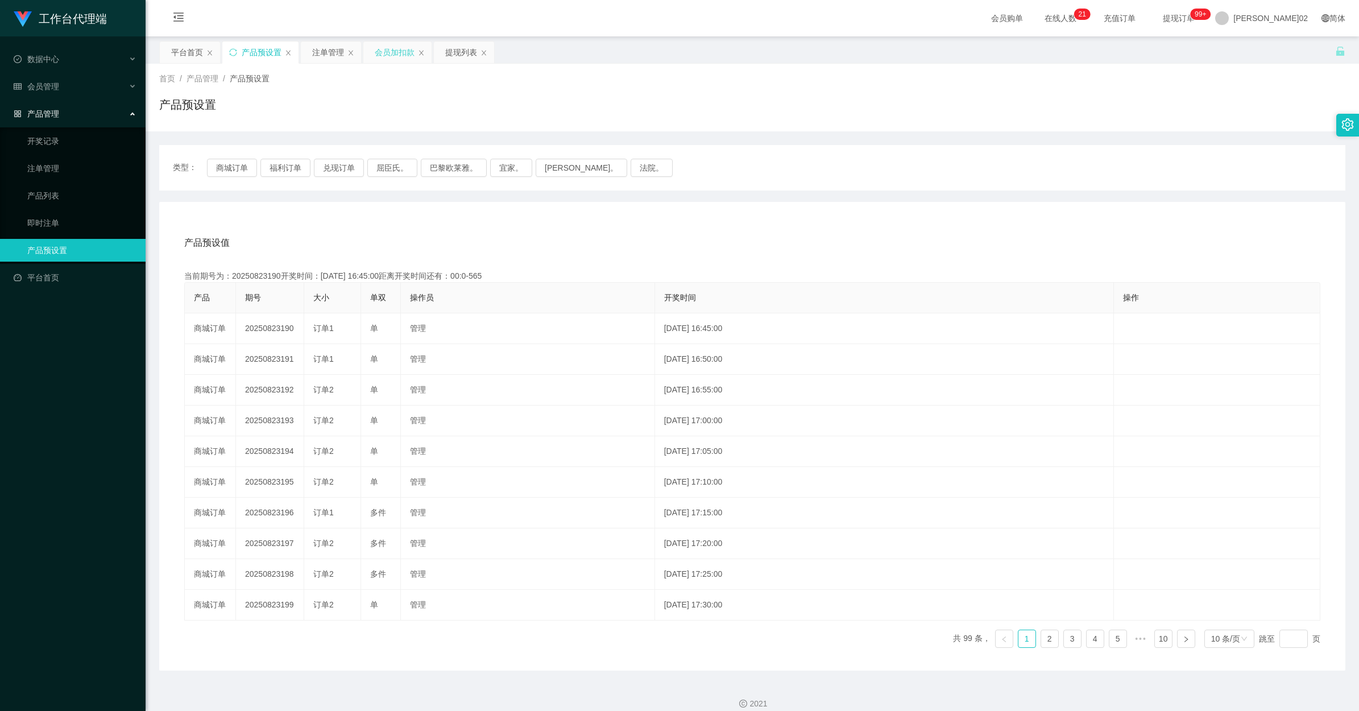
click at [381, 48] on div "会员加扣款" at bounding box center [395, 52] width 40 height 22
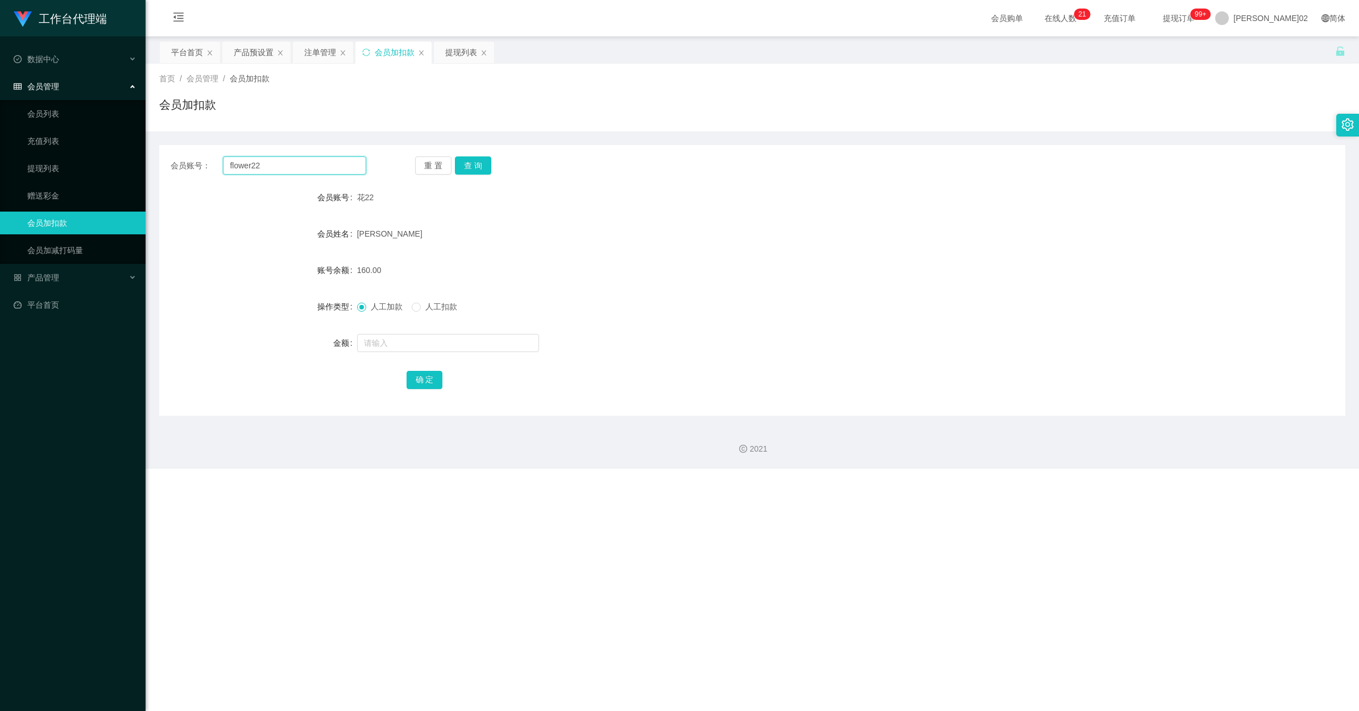
click at [328, 166] on input "flower22" at bounding box center [294, 165] width 143 height 18
click at [474, 167] on button "查 询" at bounding box center [473, 165] width 36 height 18
click at [538, 285] on form "会员账号 花22 会员姓名 陈文鹤 账号余额 160.00 操作类型 人工加款 人工扣款 金额 确 定" at bounding box center [752, 288] width 1186 height 205
click at [419, 306] on span at bounding box center [416, 306] width 9 height 9
click at [401, 335] on input "text" at bounding box center [448, 343] width 182 height 18
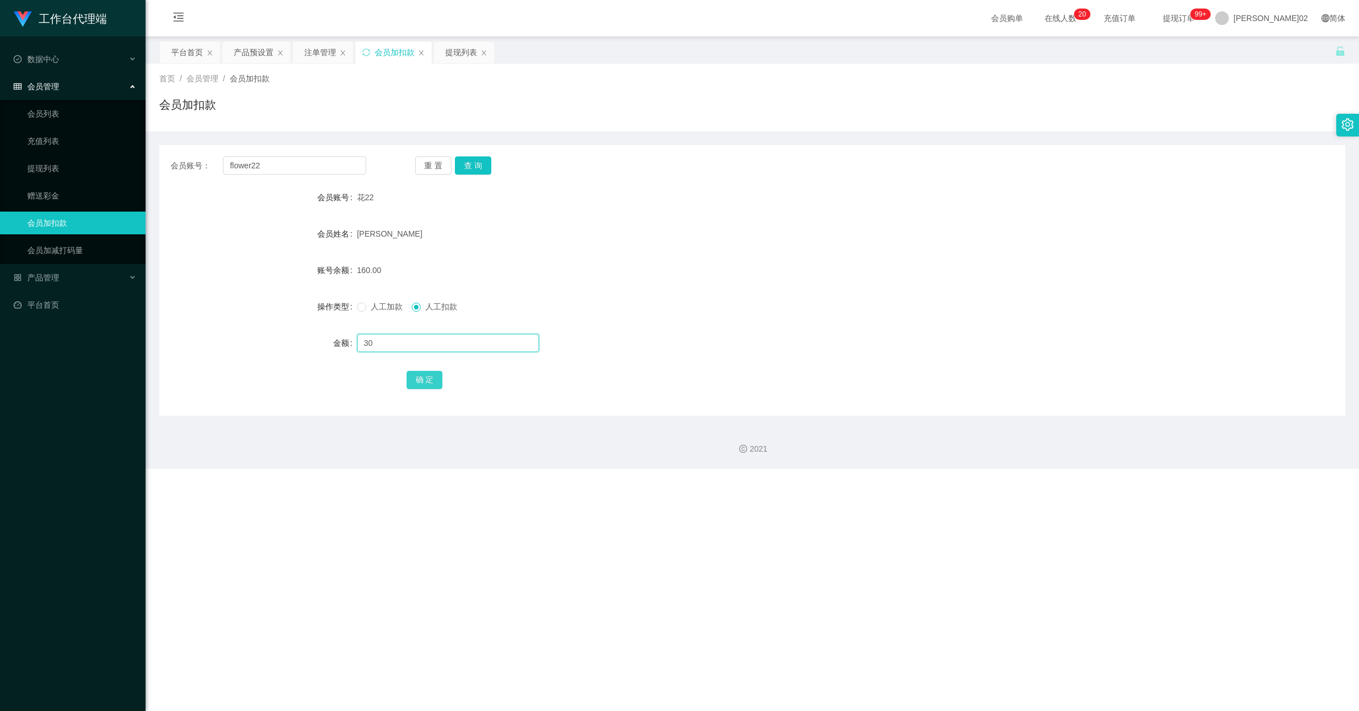
type input "30"
click at [419, 376] on button "确 定" at bounding box center [424, 380] width 36 height 18
drag, startPoint x: 843, startPoint y: 333, endPoint x: 856, endPoint y: 323, distance: 16.6
click at [769, 331] on div at bounding box center [703, 342] width 692 height 23
click at [251, 52] on div "产品预设置" at bounding box center [254, 52] width 40 height 22
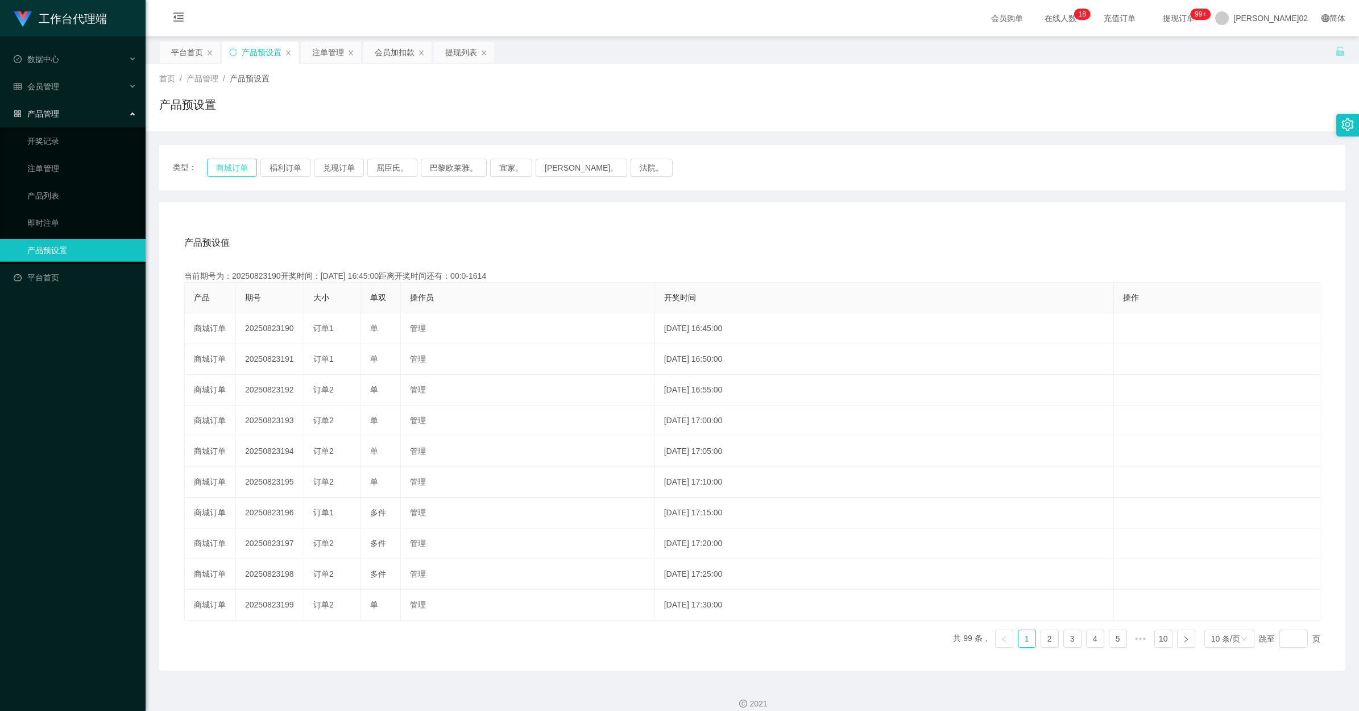
click at [243, 160] on button "商城订单" at bounding box center [232, 168] width 50 height 18
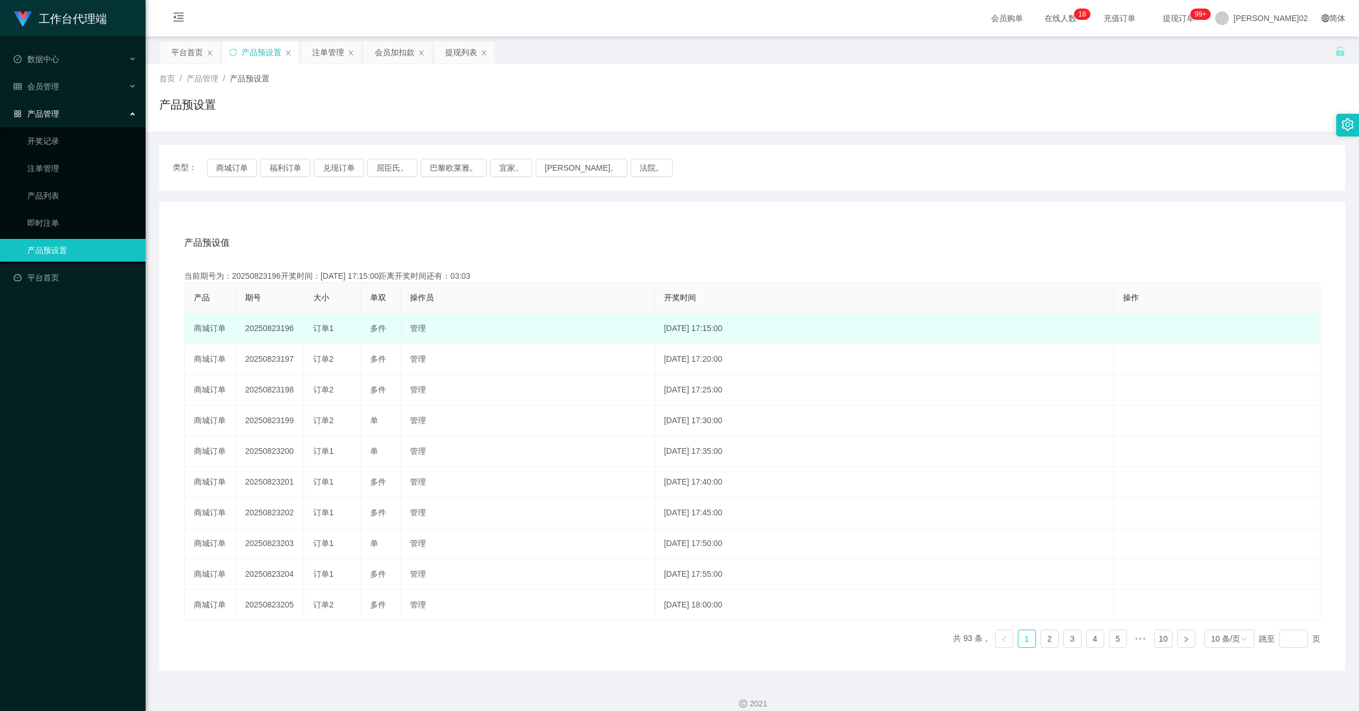
click at [280, 328] on td "20250823196" at bounding box center [270, 328] width 68 height 31
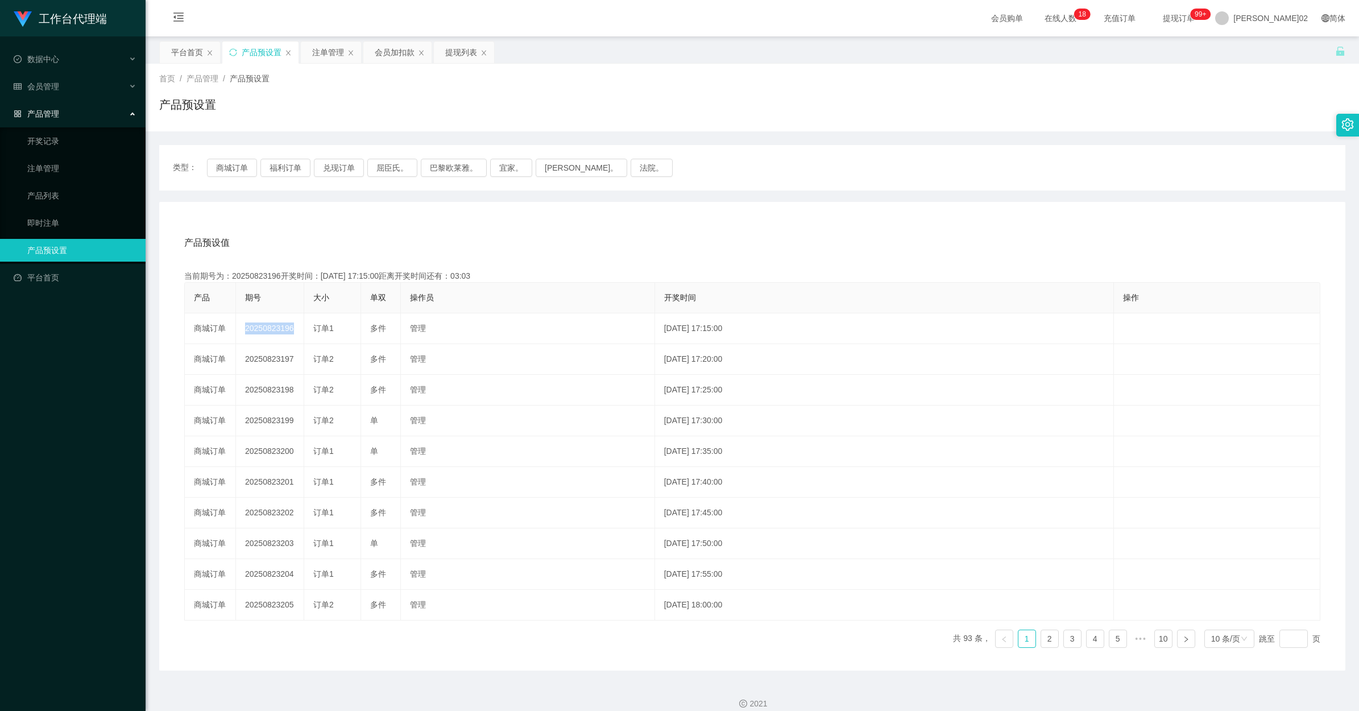
copy td "20250823196"
click at [217, 168] on button "商城订单" at bounding box center [232, 168] width 50 height 18
type button "k3wph"
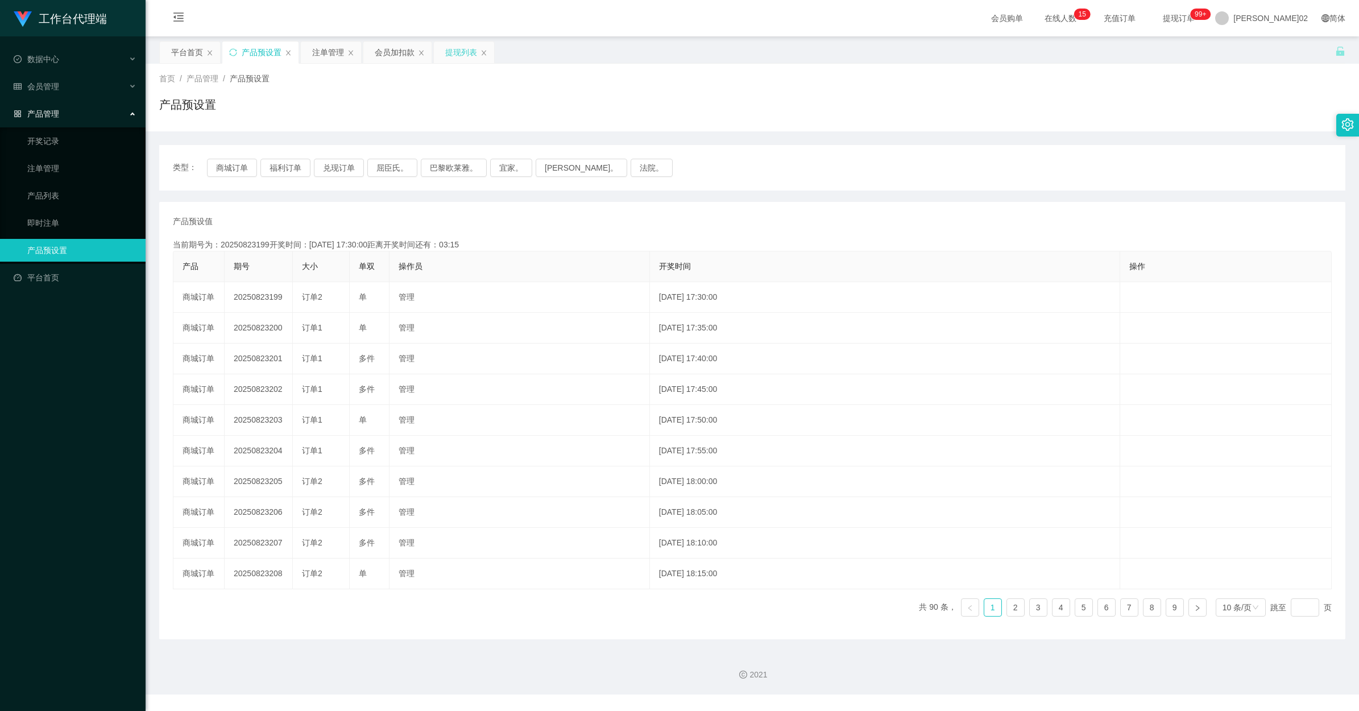
click at [456, 49] on div "提现列表" at bounding box center [461, 52] width 32 height 22
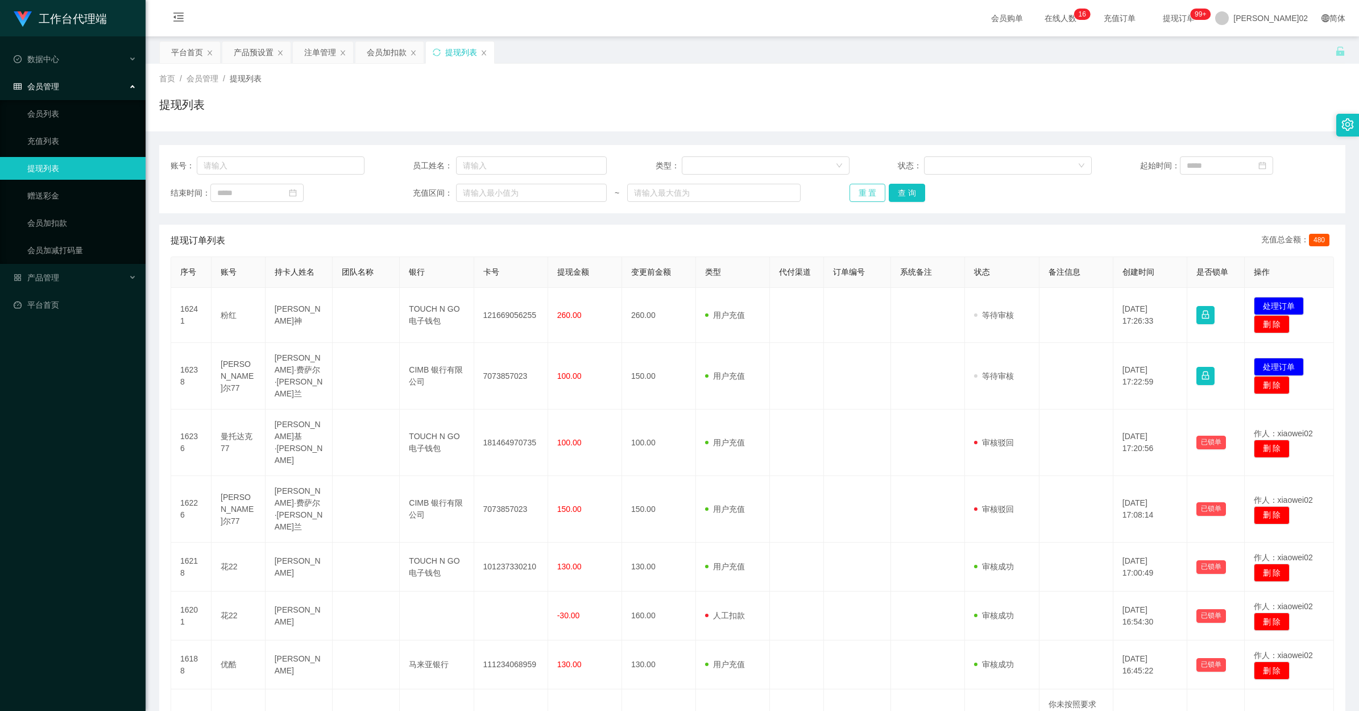
click at [850, 192] on button "重 置" at bounding box center [867, 193] width 36 height 18
click at [373, 52] on div "会员加扣款" at bounding box center [387, 52] width 40 height 22
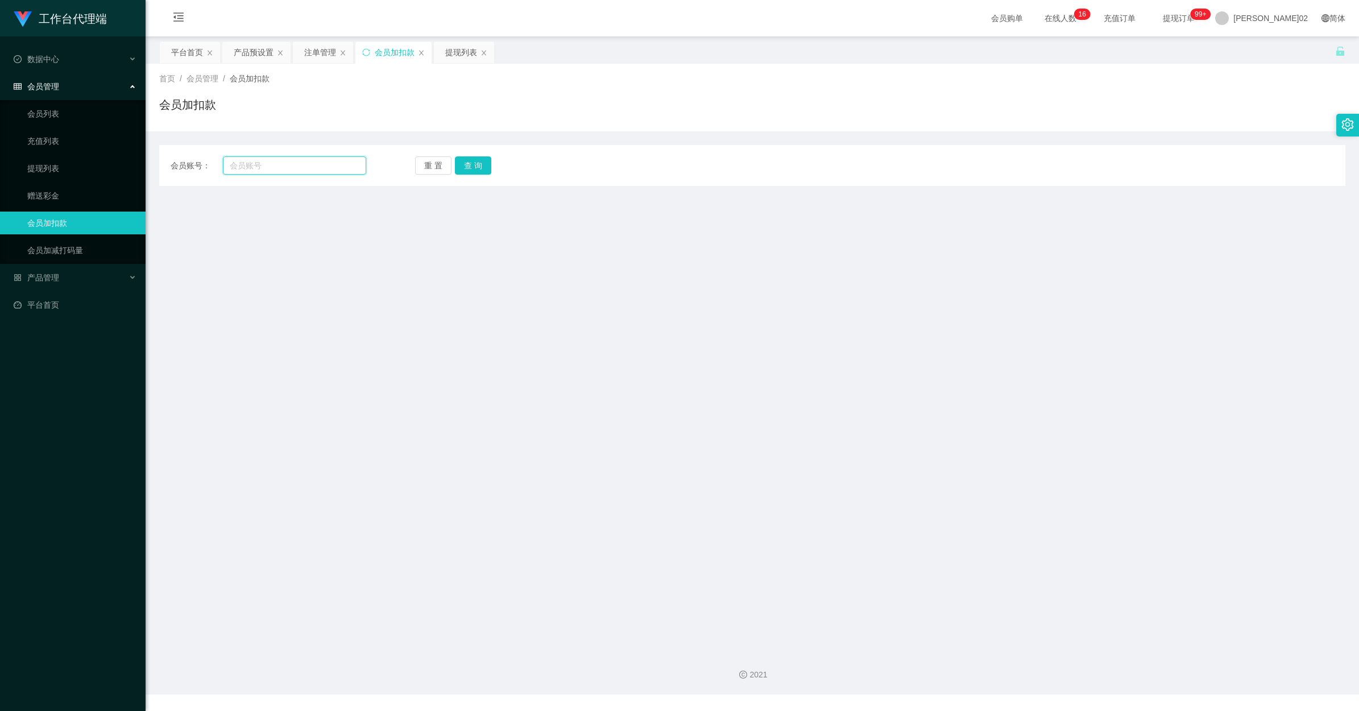
click at [313, 168] on input "text" at bounding box center [294, 165] width 143 height 18
paste input "0178371332"
type input "0178371332"
click at [460, 163] on button "查 询" at bounding box center [473, 165] width 36 height 18
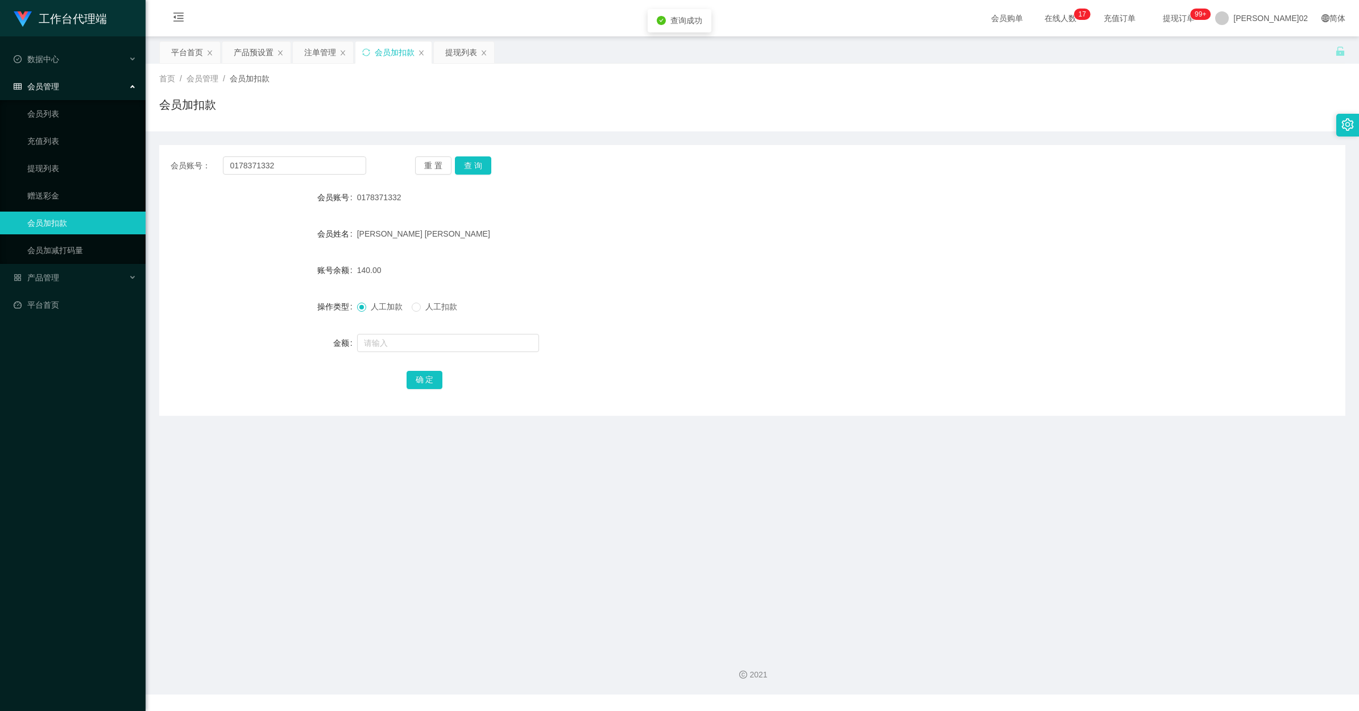
click at [413, 301] on label "人工扣款" at bounding box center [437, 307] width 50 height 12
click at [472, 164] on button "查 询" at bounding box center [473, 165] width 36 height 18
click at [370, 306] on span "人工加款" at bounding box center [386, 306] width 41 height 9
click at [385, 348] on input "text" at bounding box center [448, 343] width 182 height 18
type input "120"
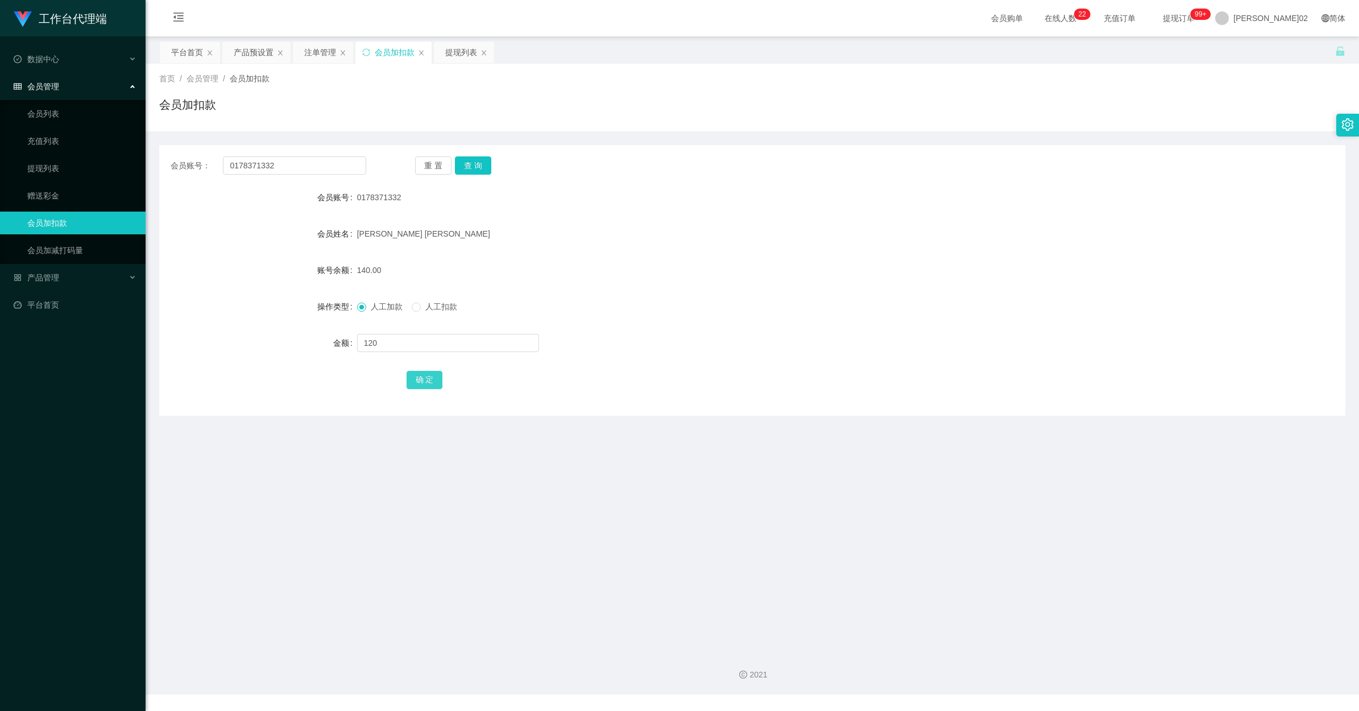
click at [427, 376] on button "确 定" at bounding box center [424, 380] width 36 height 18
drag, startPoint x: 471, startPoint y: 168, endPoint x: 491, endPoint y: 185, distance: 26.2
click at [471, 168] on button "查 询" at bounding box center [473, 165] width 36 height 18
click at [563, 236] on div "邓杰琳 温萱" at bounding box center [703, 233] width 692 height 23
click at [222, 47] on div "产品预设置" at bounding box center [256, 52] width 68 height 22
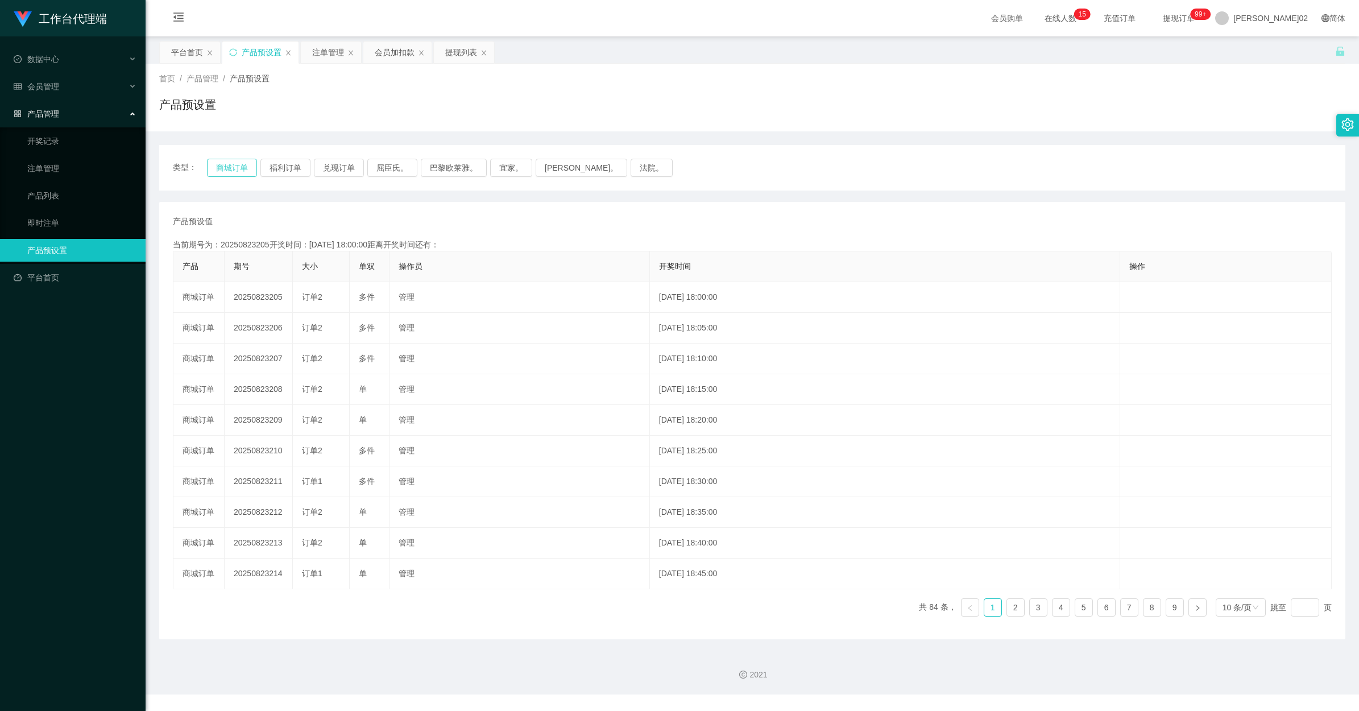
click at [248, 165] on button "商城订单" at bounding box center [232, 168] width 50 height 18
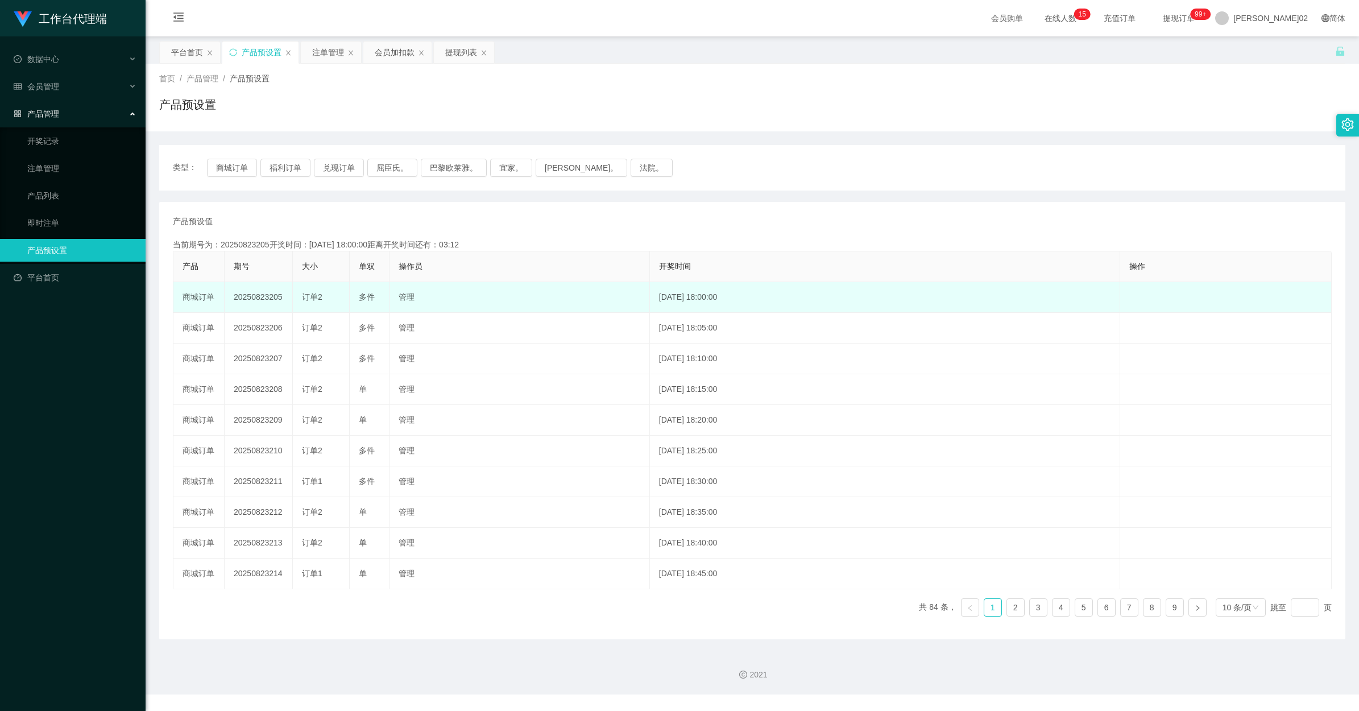
click at [264, 293] on td "20250823205" at bounding box center [259, 297] width 68 height 31
copy td "20250823205"
